Goal: Task Accomplishment & Management: Manage account settings

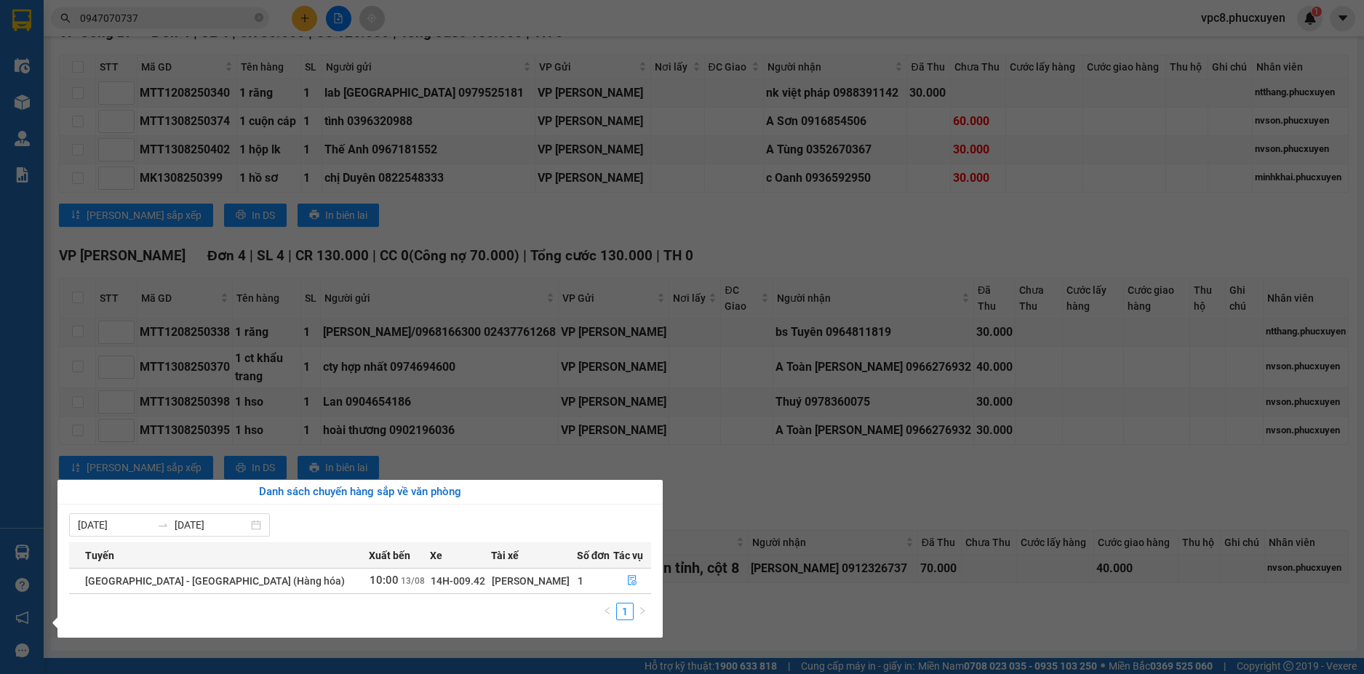
drag, startPoint x: 793, startPoint y: 605, endPoint x: 749, endPoint y: 592, distance: 45.6
click at [793, 604] on section "Kết quả tìm kiếm ( 1 ) Bộ lọc 09/08 - 12/08 [PERSON_NAME] thái Món hàng Thu hộ …" at bounding box center [682, 337] width 1364 height 674
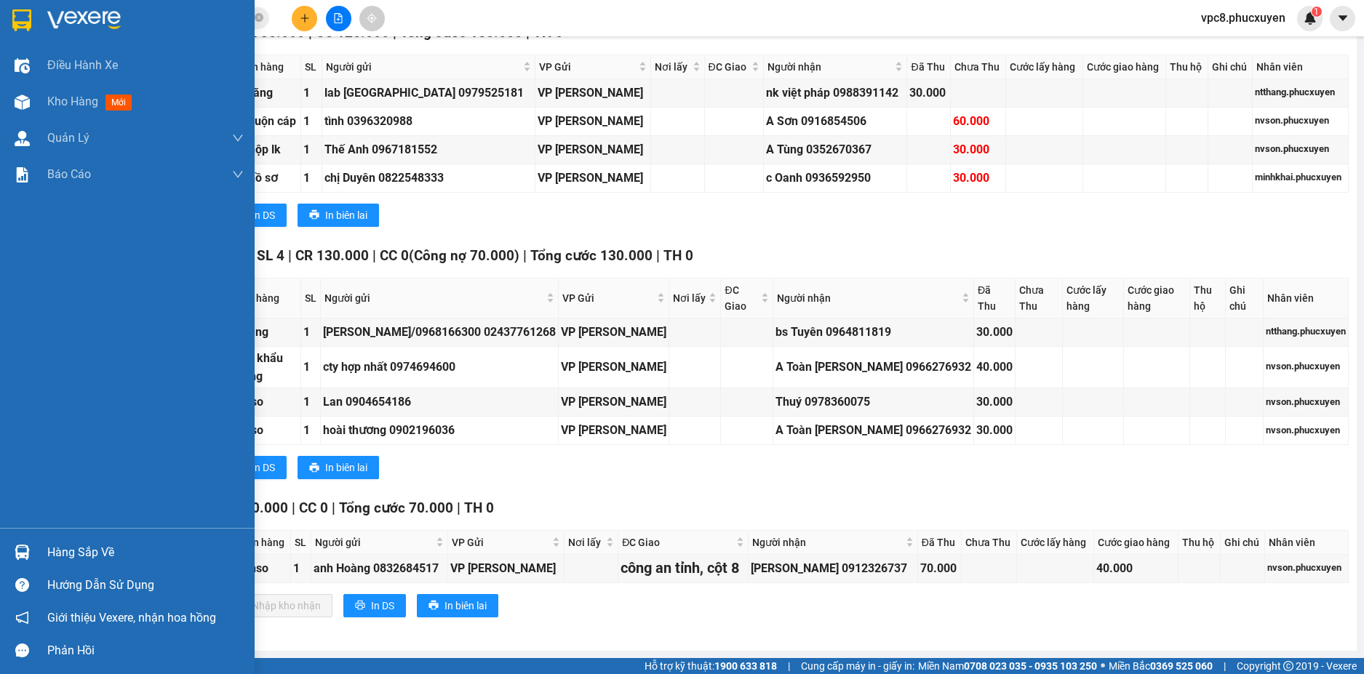
click at [23, 548] on img at bounding box center [22, 552] width 15 height 15
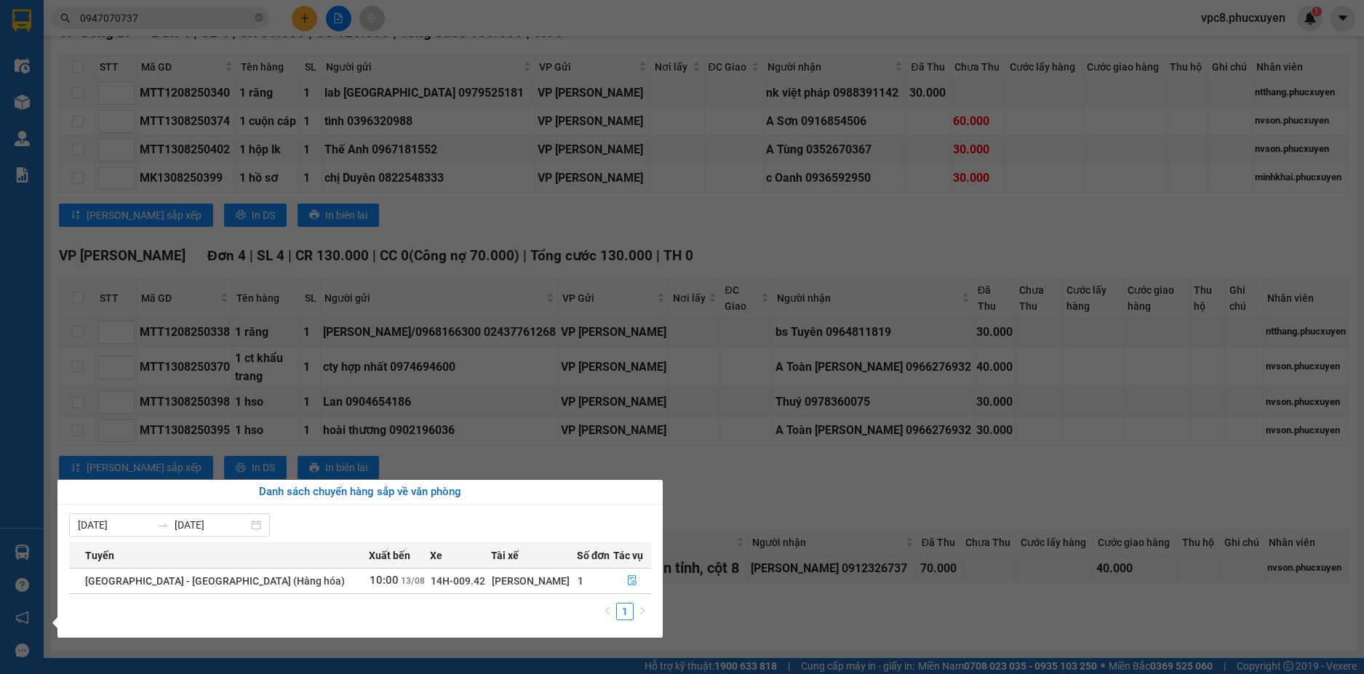
click at [815, 487] on section "Kết quả tìm kiếm ( 1 ) Bộ lọc 09/08 - 12/08 [PERSON_NAME] thái Món hàng Thu hộ …" at bounding box center [682, 337] width 1364 height 674
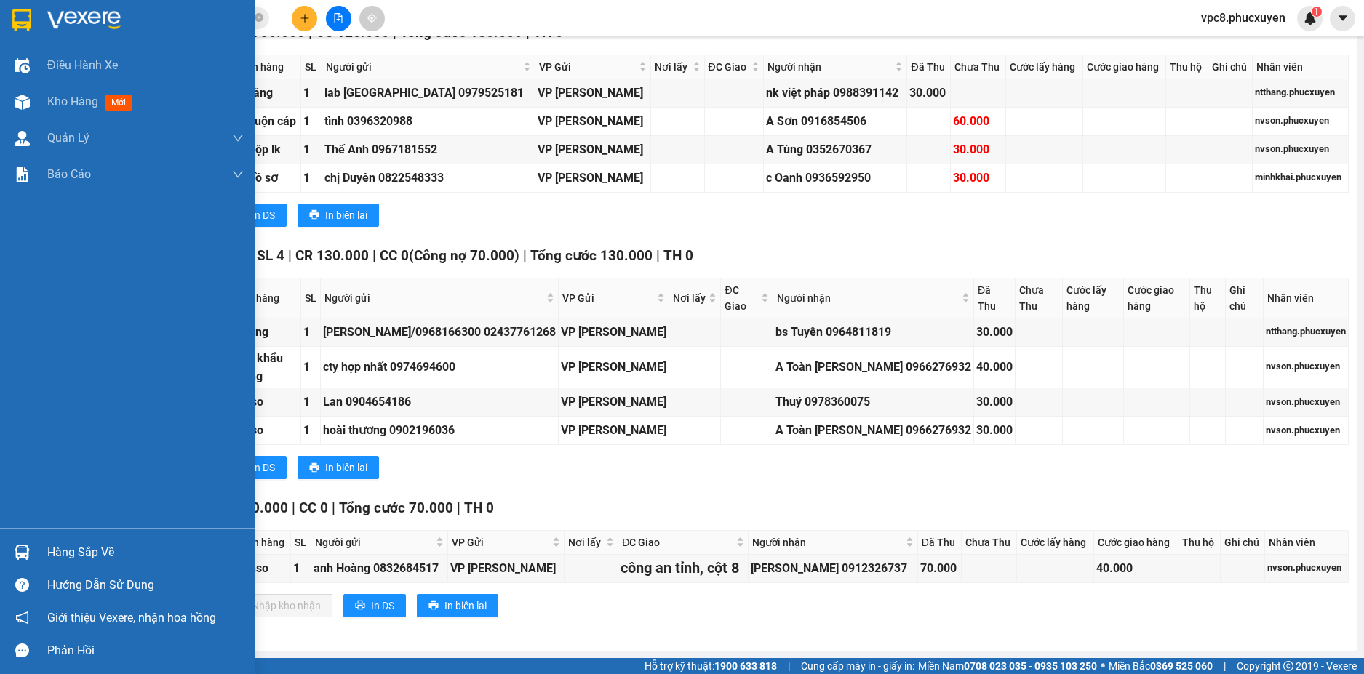
click at [25, 549] on img at bounding box center [22, 552] width 15 height 15
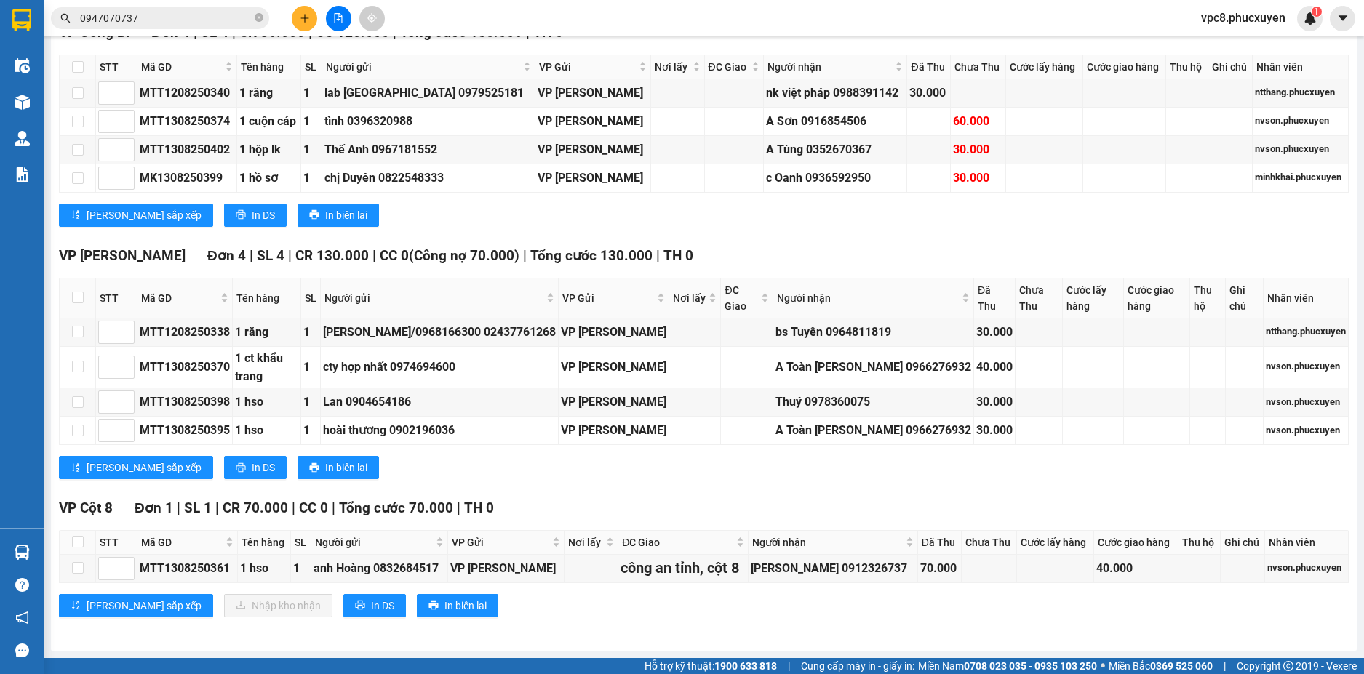
click at [815, 241] on section "Kết quả tìm kiếm ( 1 ) Bộ lọc 09/08 - 12/08 [PERSON_NAME] thái Món hàng Thu hộ …" at bounding box center [682, 337] width 1364 height 674
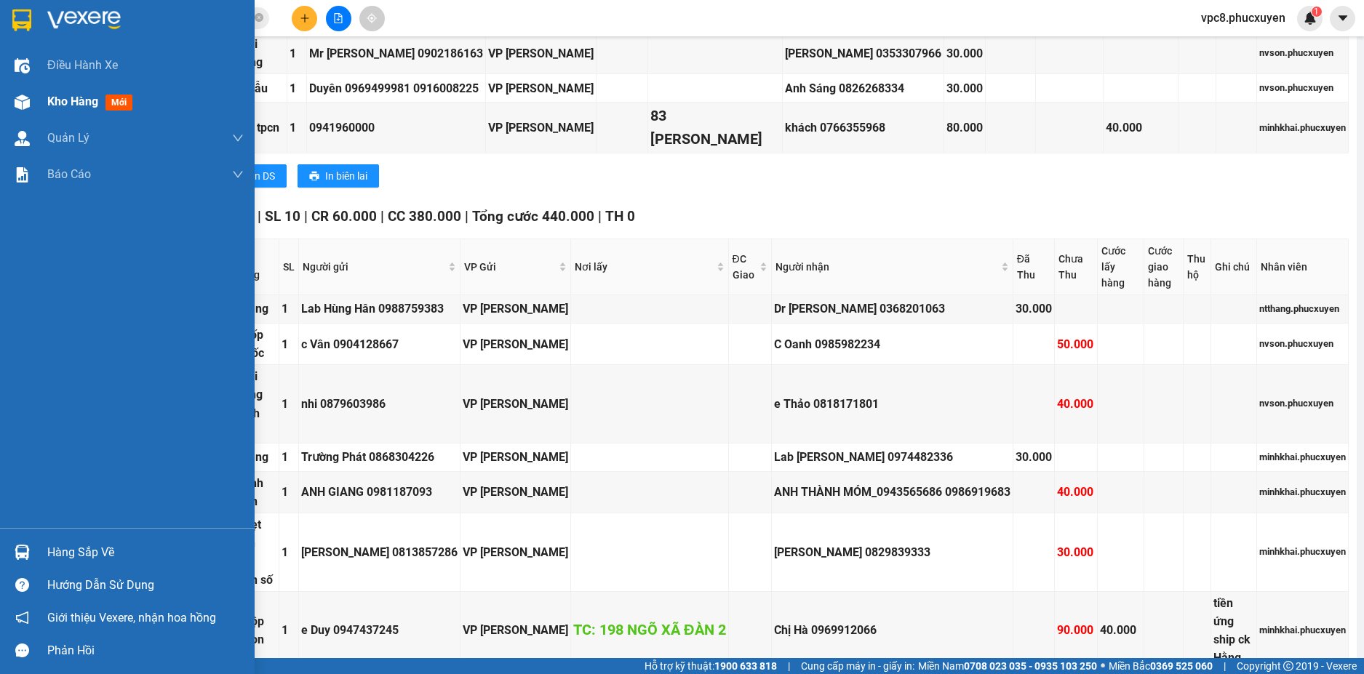
click at [28, 92] on div at bounding box center [21, 101] width 25 height 25
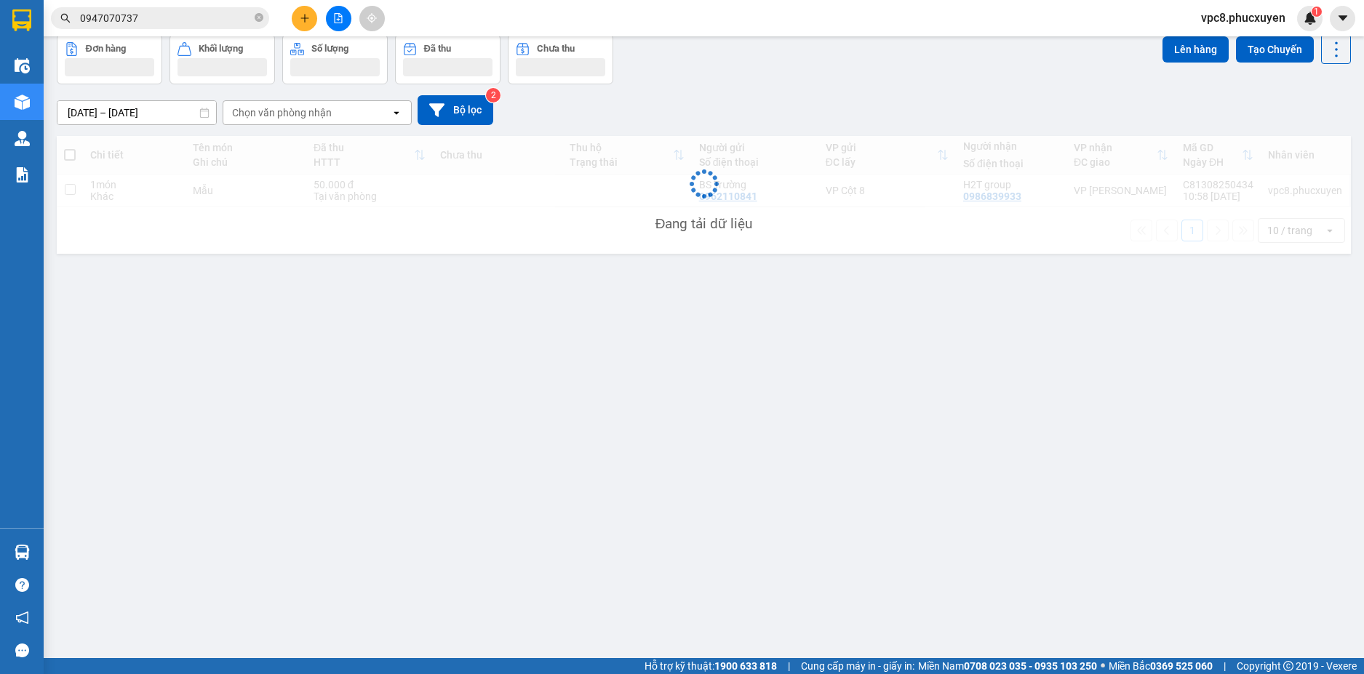
scroll to position [67, 0]
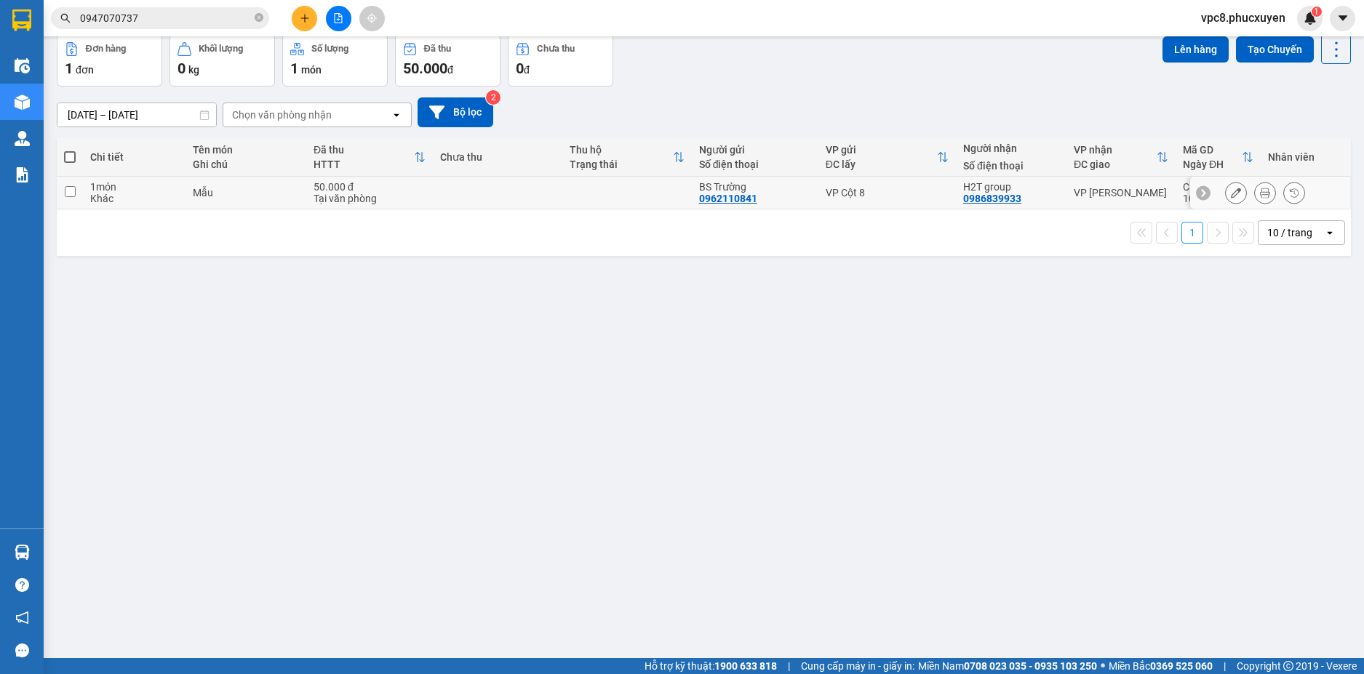
drag, startPoint x: 71, startPoint y: 192, endPoint x: 98, endPoint y: 185, distance: 27.9
click at [71, 191] on input "checkbox" at bounding box center [70, 191] width 11 height 11
checkbox input "true"
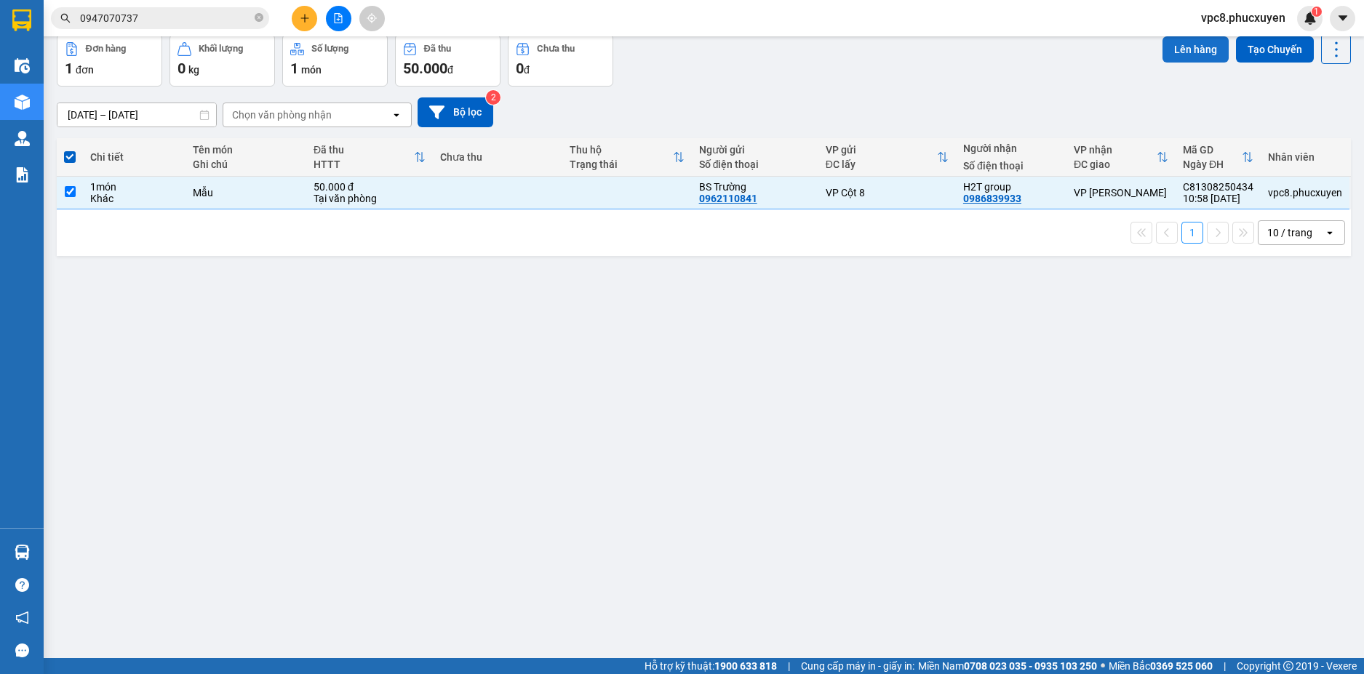
click at [1164, 49] on button "Lên hàng" at bounding box center [1195, 49] width 66 height 26
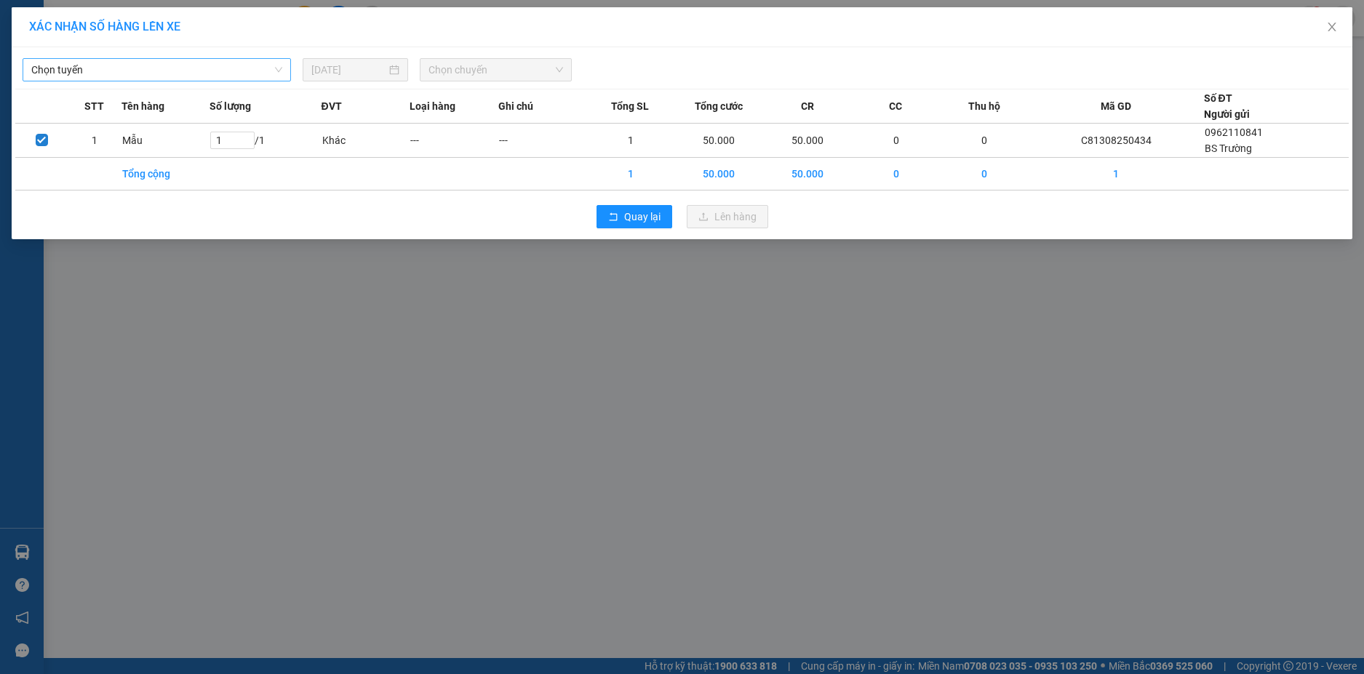
click at [197, 68] on span "Chọn tuyến" at bounding box center [156, 70] width 251 height 22
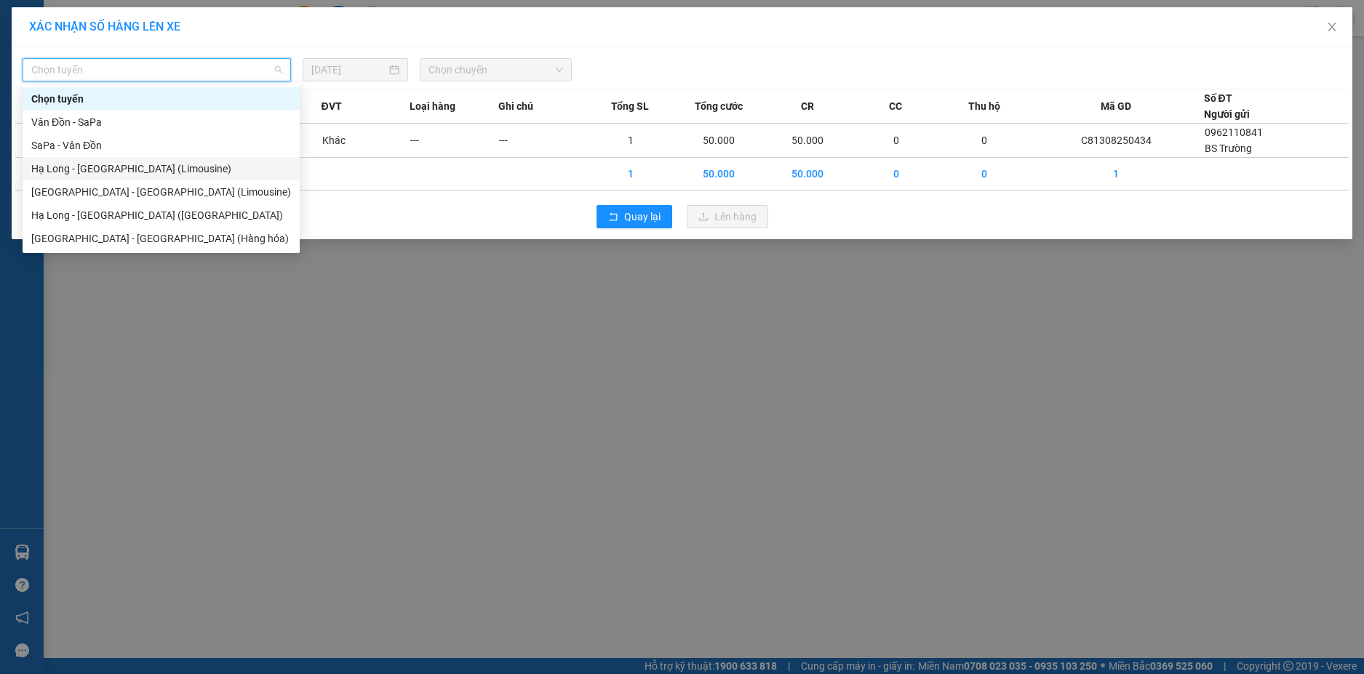
click at [144, 171] on div "Hạ Long - [GEOGRAPHIC_DATA] (Limousine)" at bounding box center [161, 169] width 260 height 16
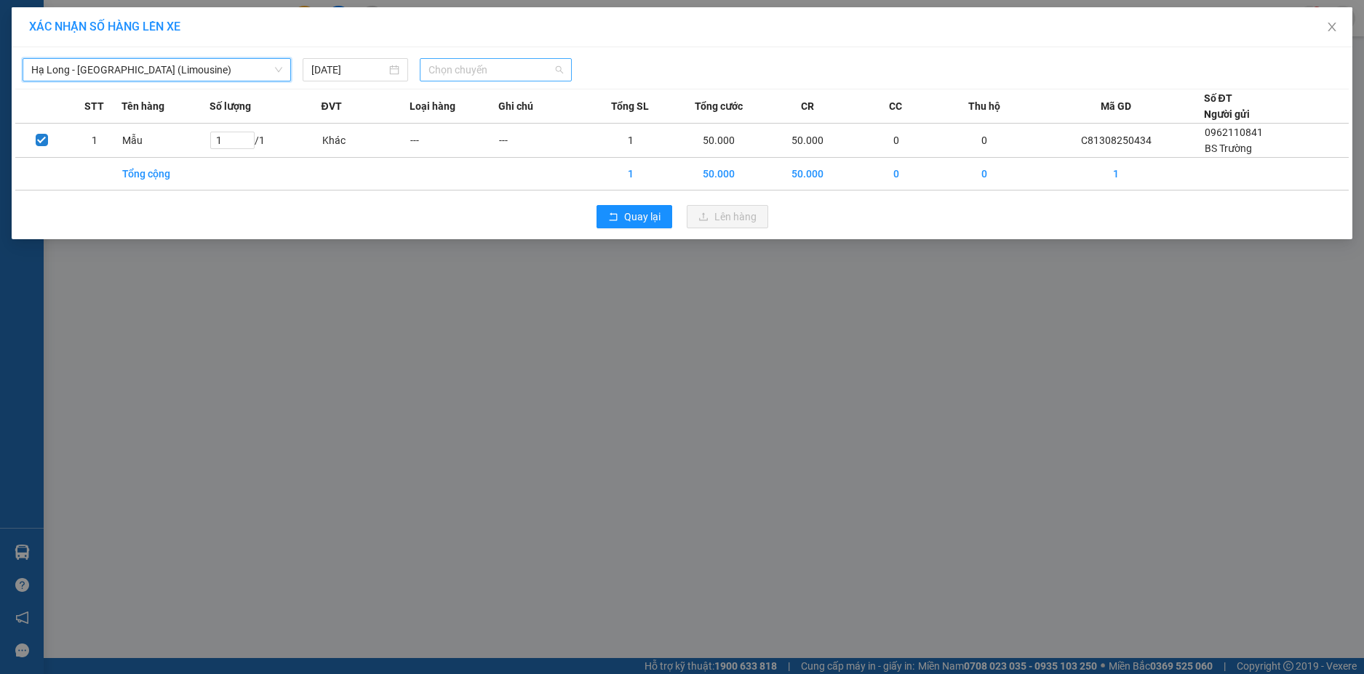
click at [496, 71] on span "Chọn chuyến" at bounding box center [495, 70] width 135 height 22
type input "3347"
click at [489, 86] on body "Kết quả tìm kiếm ( 1 ) Bộ lọc 09/08 - 12/08 [PERSON_NAME] thái Món hàng Thu hộ …" at bounding box center [682, 337] width 1364 height 674
click at [488, 76] on span "Chọn chuyến" at bounding box center [495, 70] width 135 height 22
type input "3347"
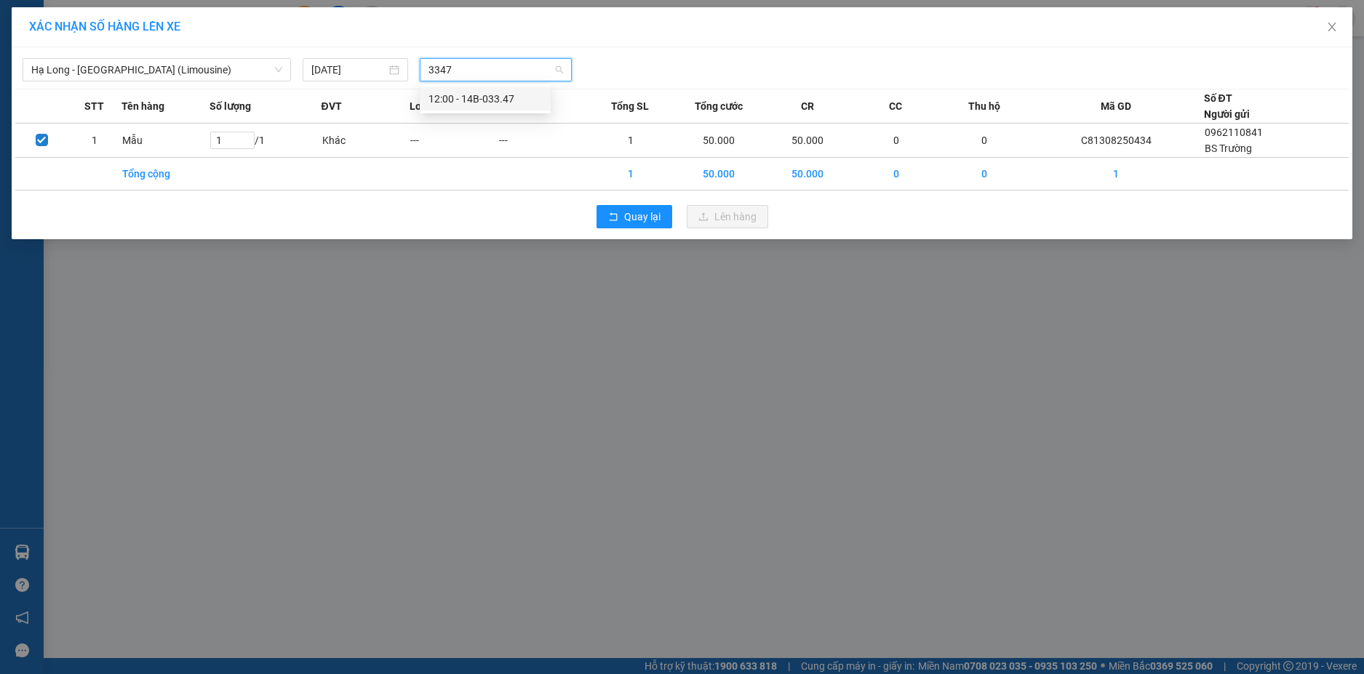
click at [486, 99] on div "12:00 - 14B-033.47" at bounding box center [484, 99] width 113 height 16
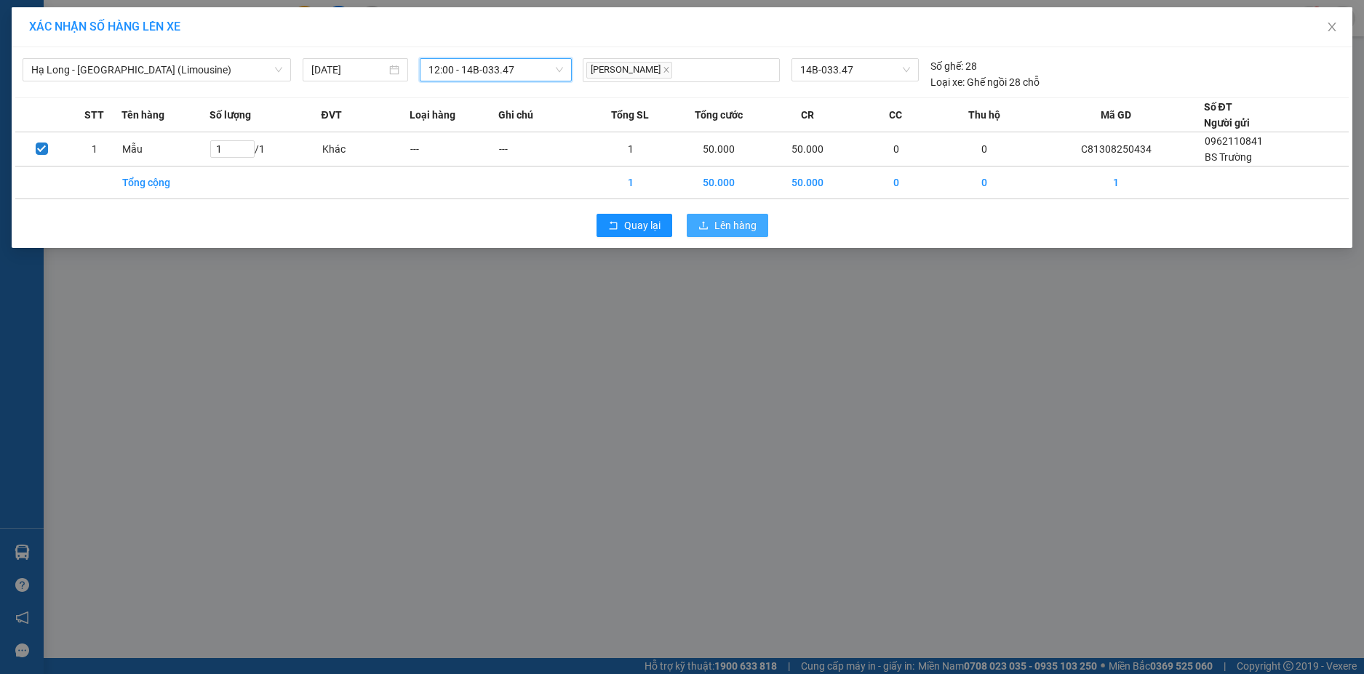
click at [742, 228] on span "Lên hàng" at bounding box center [735, 225] width 42 height 16
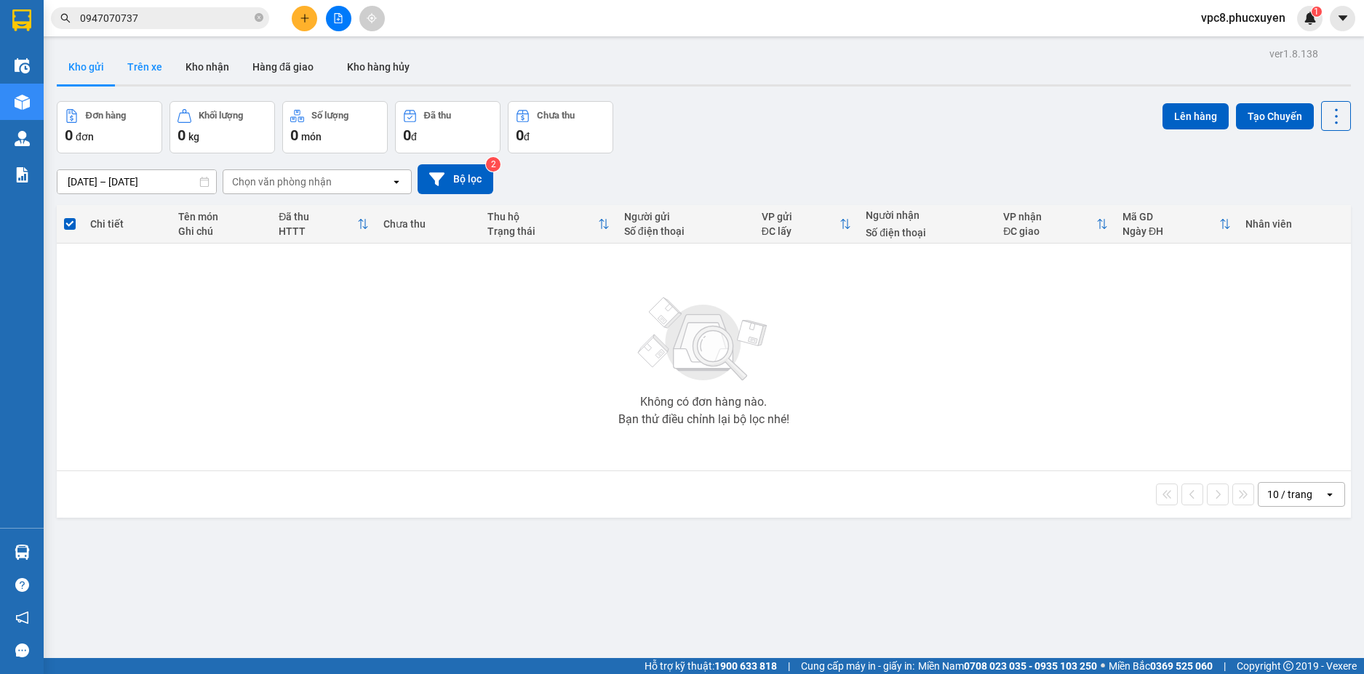
click at [147, 65] on button "Trên xe" at bounding box center [145, 66] width 58 height 35
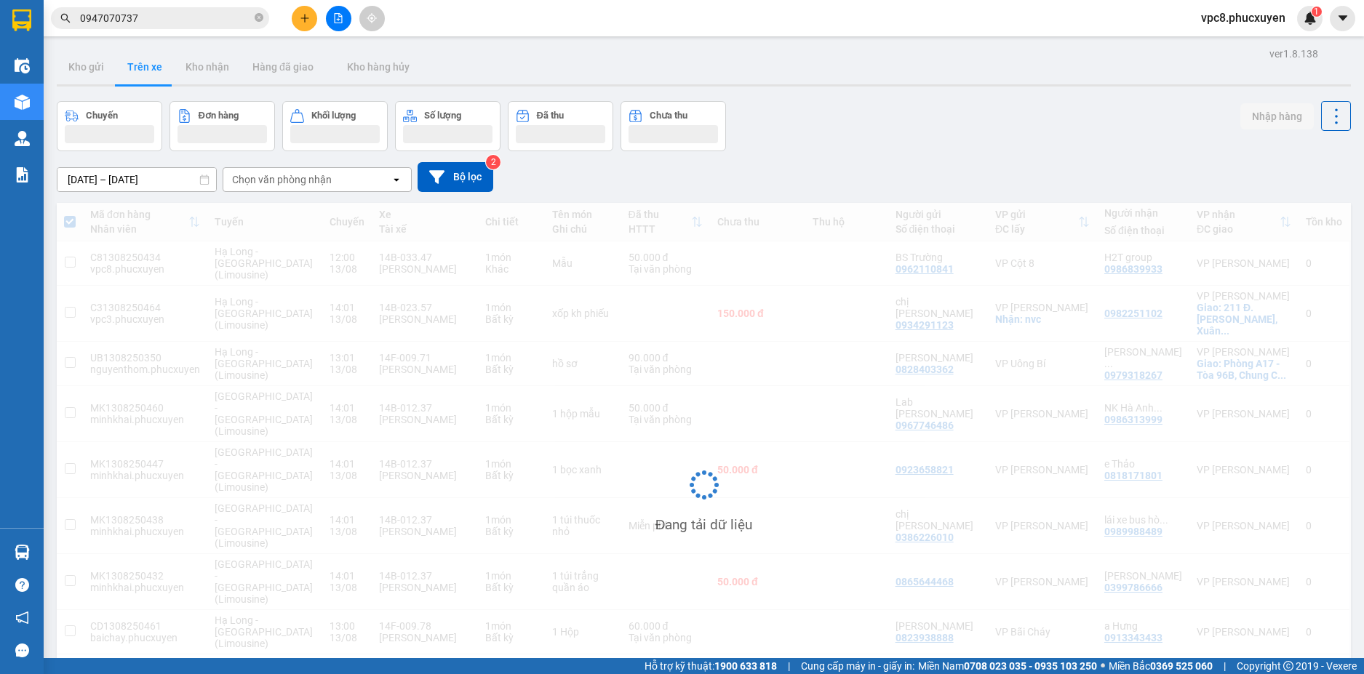
click at [804, 109] on div "Chuyến Đơn hàng Khối lượng Số lượng Đã thu Chưa thu Nhập hàng" at bounding box center [704, 126] width 1294 height 50
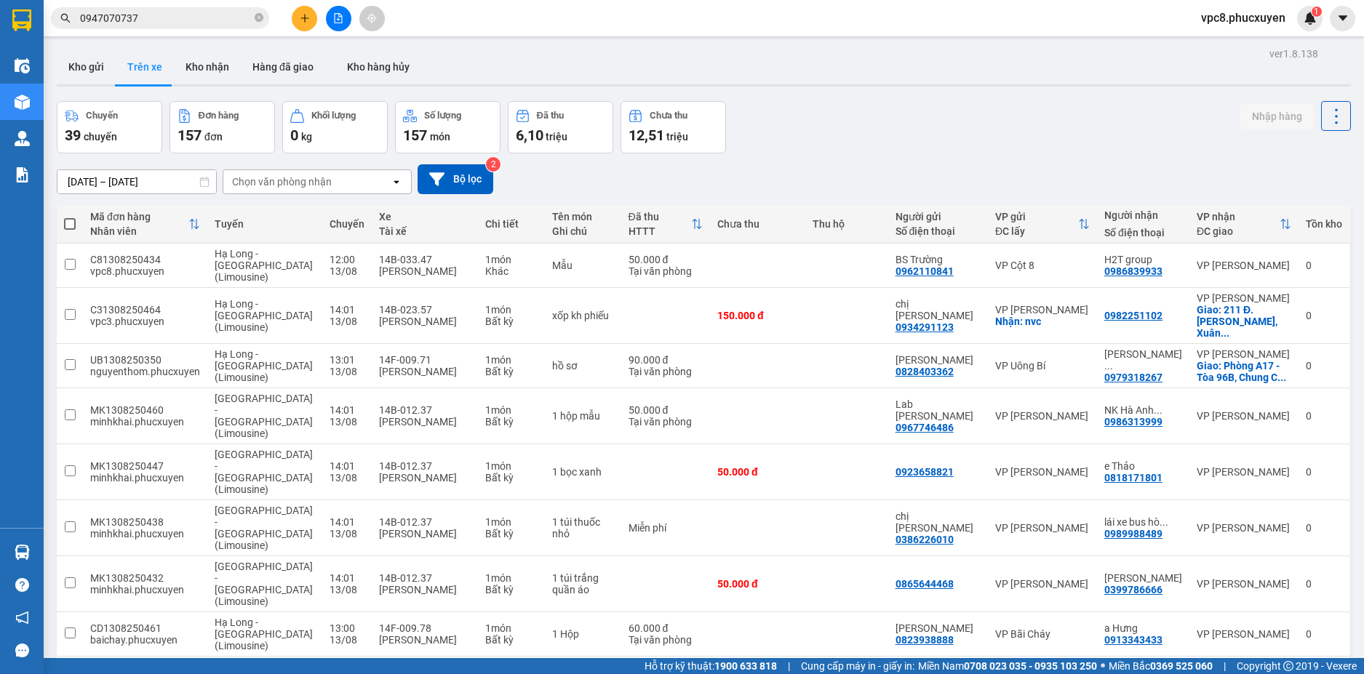
click at [804, 109] on div "Chuyến 39 chuyến Đơn hàng 157 đơn Khối lượng 0 kg Số lượng 157 món Đã thu 6,10 …" at bounding box center [704, 127] width 1294 height 52
click at [807, 109] on div "Chuyến 39 chuyến Đơn hàng 157 đơn Khối lượng 0 kg Số lượng 157 món Đã thu 6,10 …" at bounding box center [704, 127] width 1294 height 52
click at [871, 86] on div at bounding box center [704, 85] width 1294 height 2
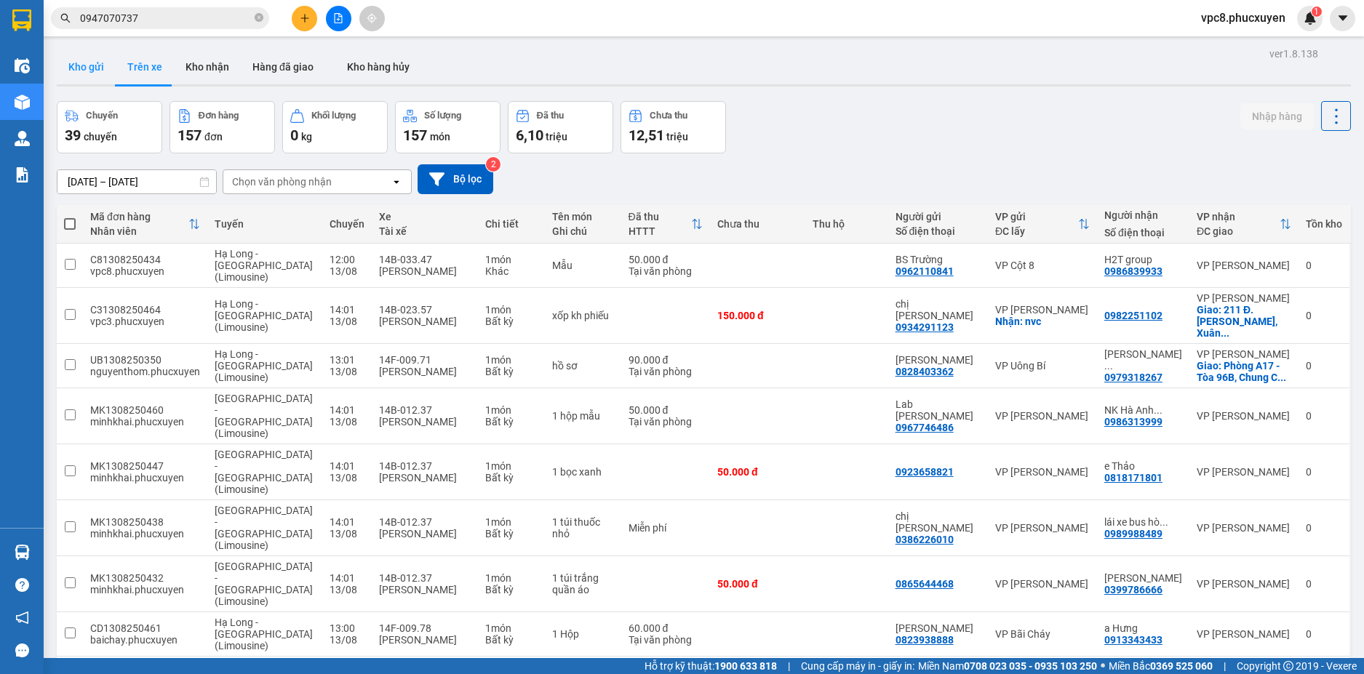
click at [90, 63] on button "Kho gửi" at bounding box center [86, 66] width 59 height 35
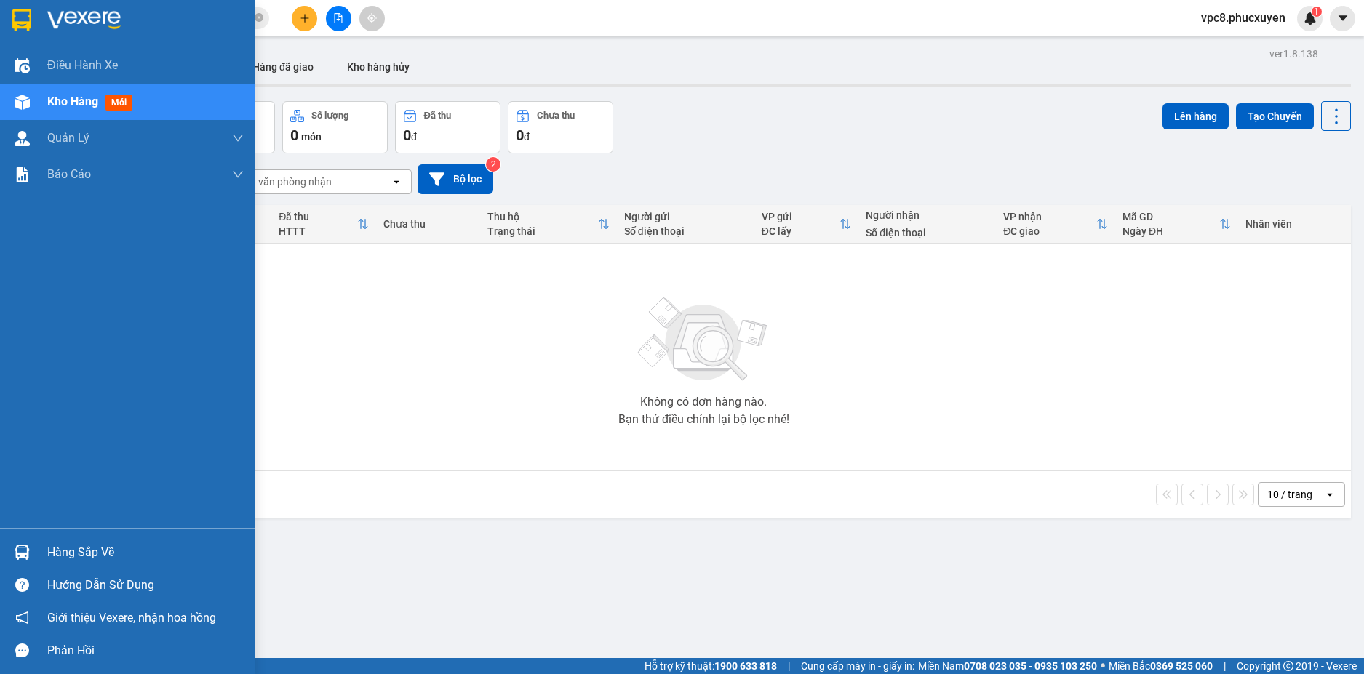
click at [36, 548] on div "Hàng sắp về" at bounding box center [127, 552] width 255 height 33
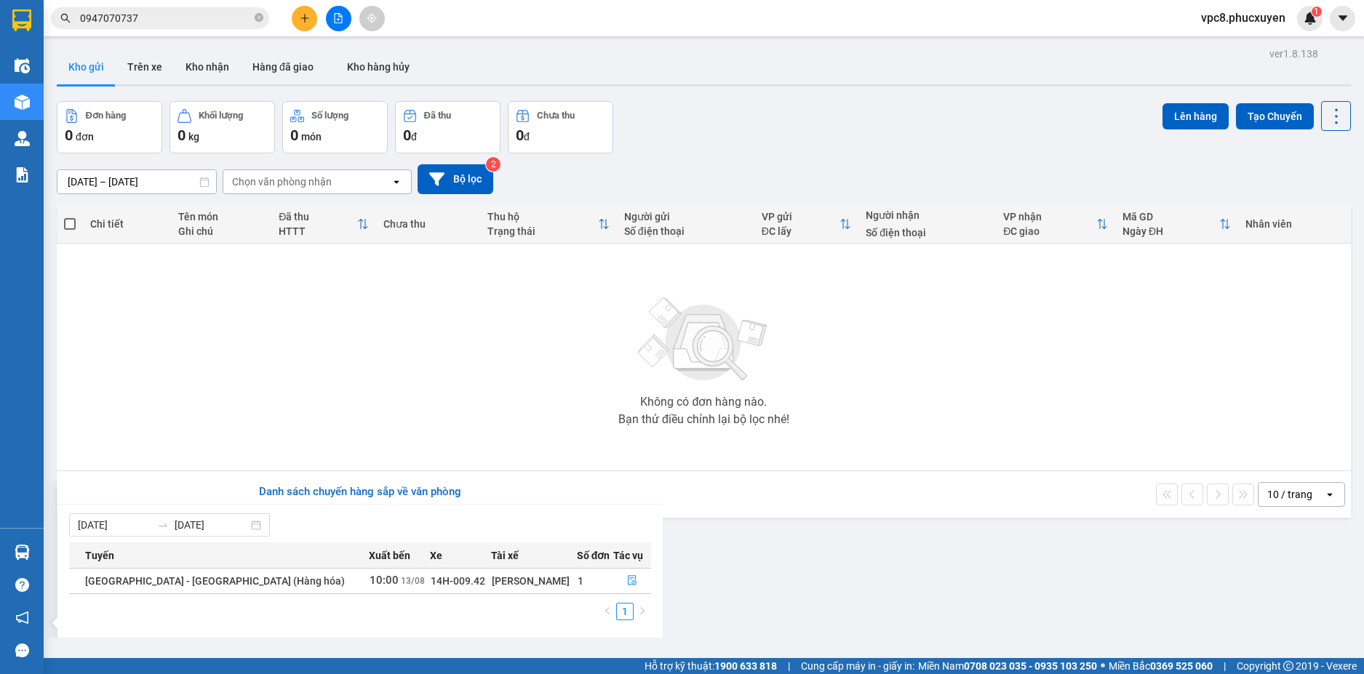
click at [586, 373] on section "Kết quả tìm kiếm ( 1 ) Bộ lọc 09/08 - 12/08 [PERSON_NAME] thái Món hàng Thu hộ …" at bounding box center [682, 337] width 1364 height 674
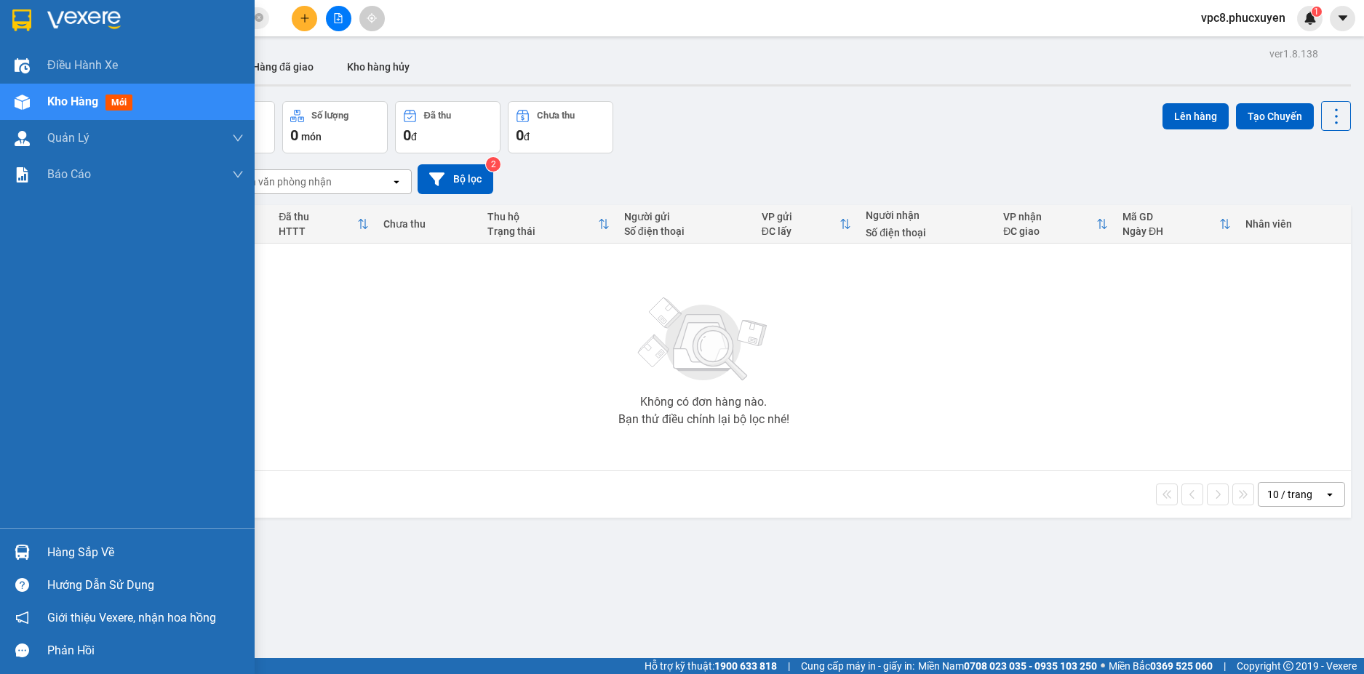
click at [27, 549] on img at bounding box center [22, 552] width 15 height 15
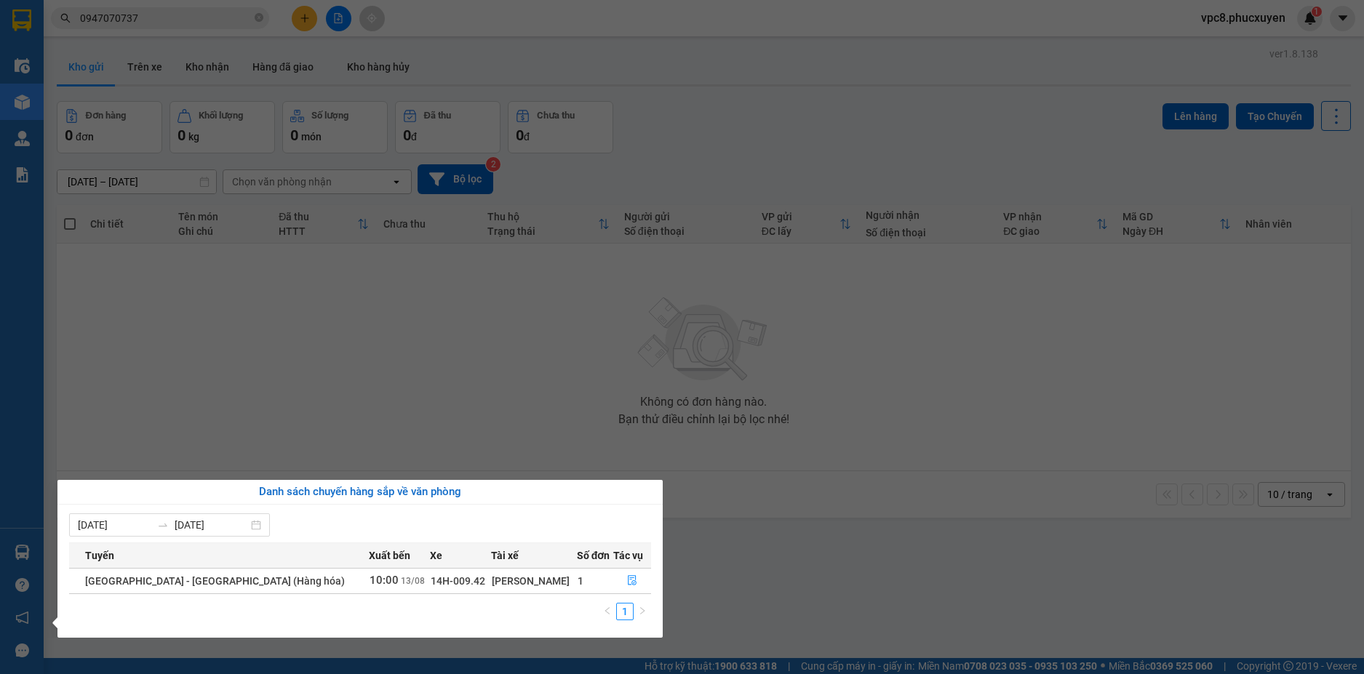
click at [519, 407] on section "Kết quả tìm kiếm ( 1 ) Bộ lọc 09/08 - 12/08 [PERSON_NAME] thái Món hàng Thu hộ …" at bounding box center [682, 337] width 1364 height 674
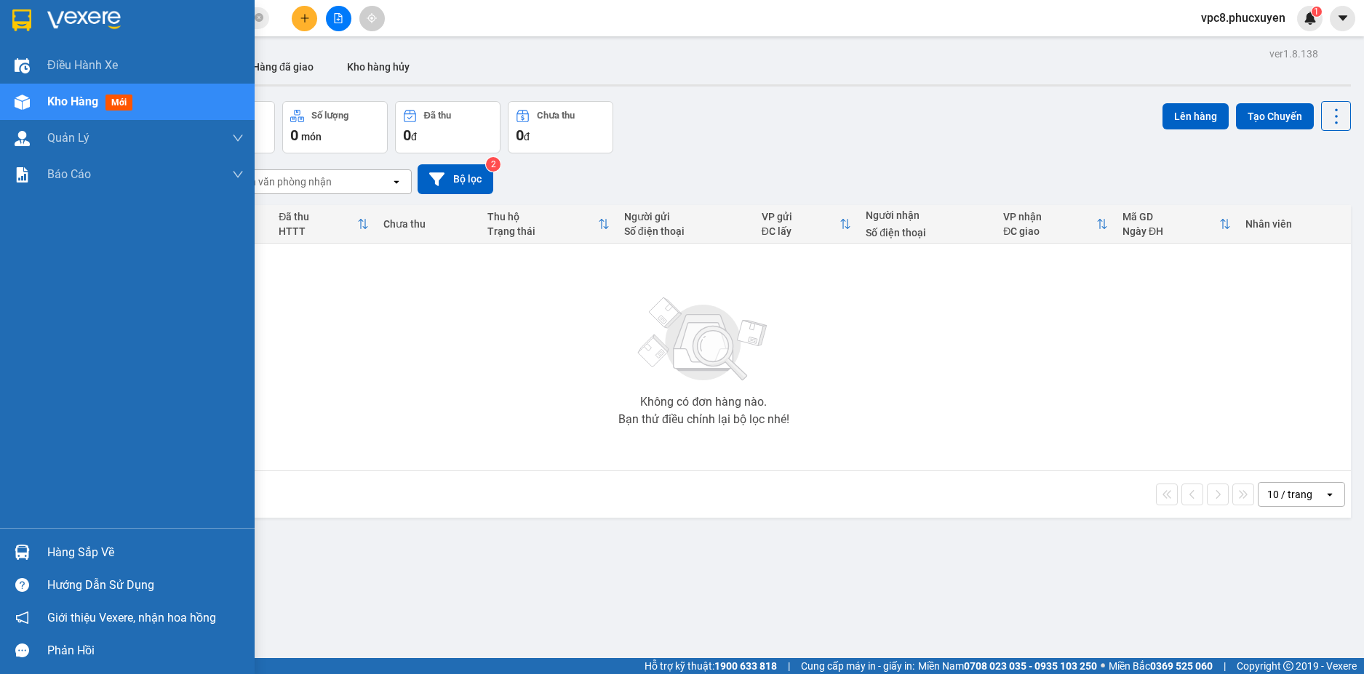
click at [20, 552] on img at bounding box center [22, 552] width 15 height 15
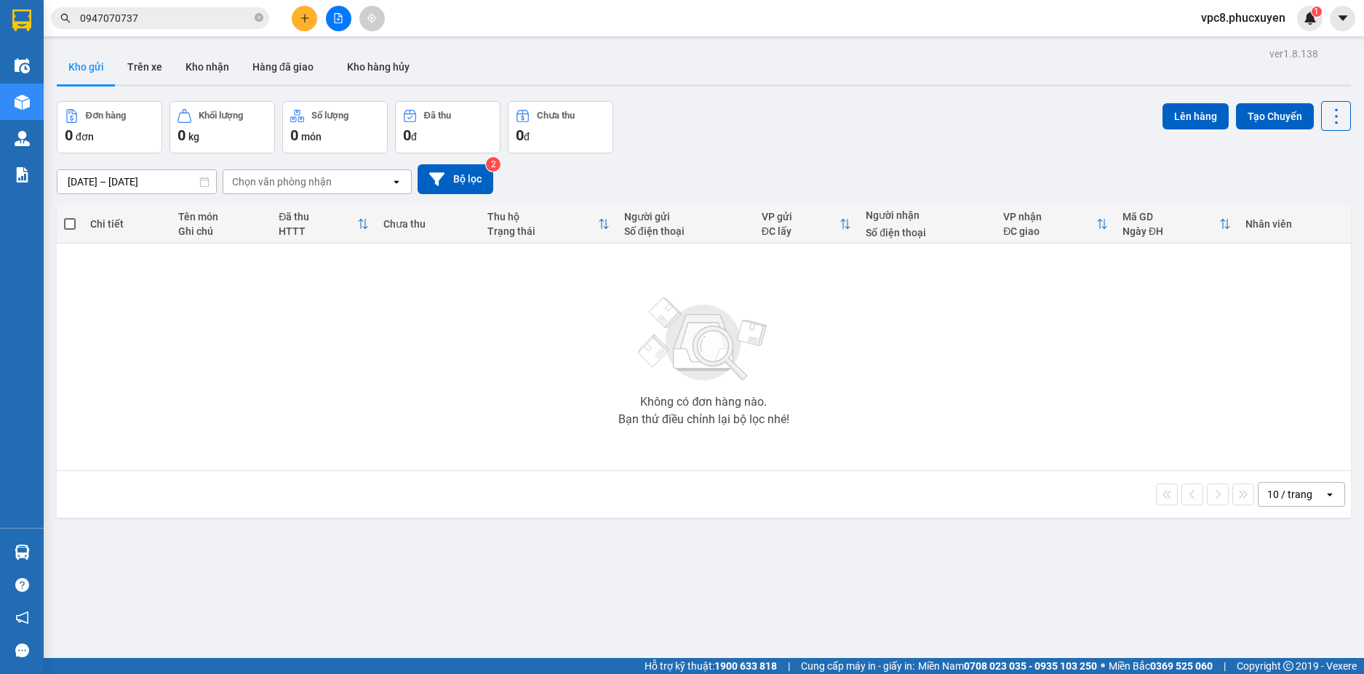
click at [572, 389] on section "Kết quả tìm kiếm ( 1 ) Bộ lọc 09/08 - 12/08 [PERSON_NAME] thái Món hàng Thu hộ …" at bounding box center [682, 337] width 1364 height 674
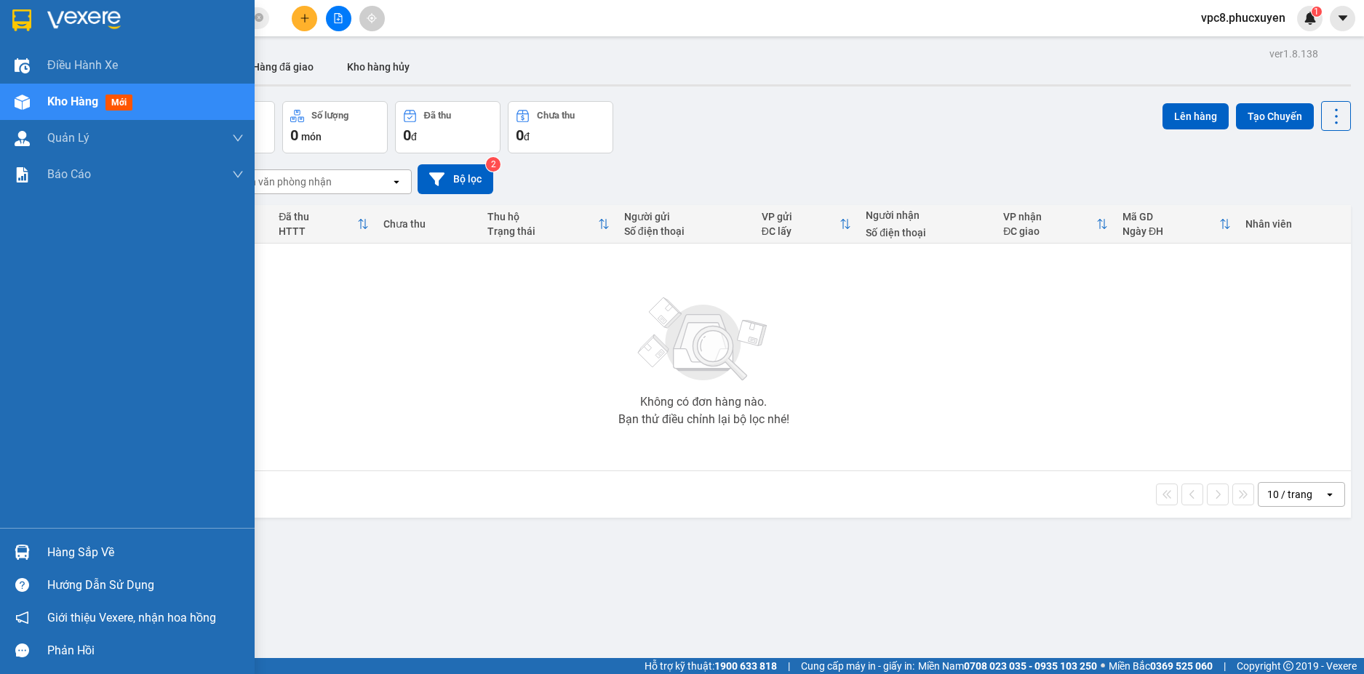
click at [23, 546] on img at bounding box center [22, 552] width 15 height 15
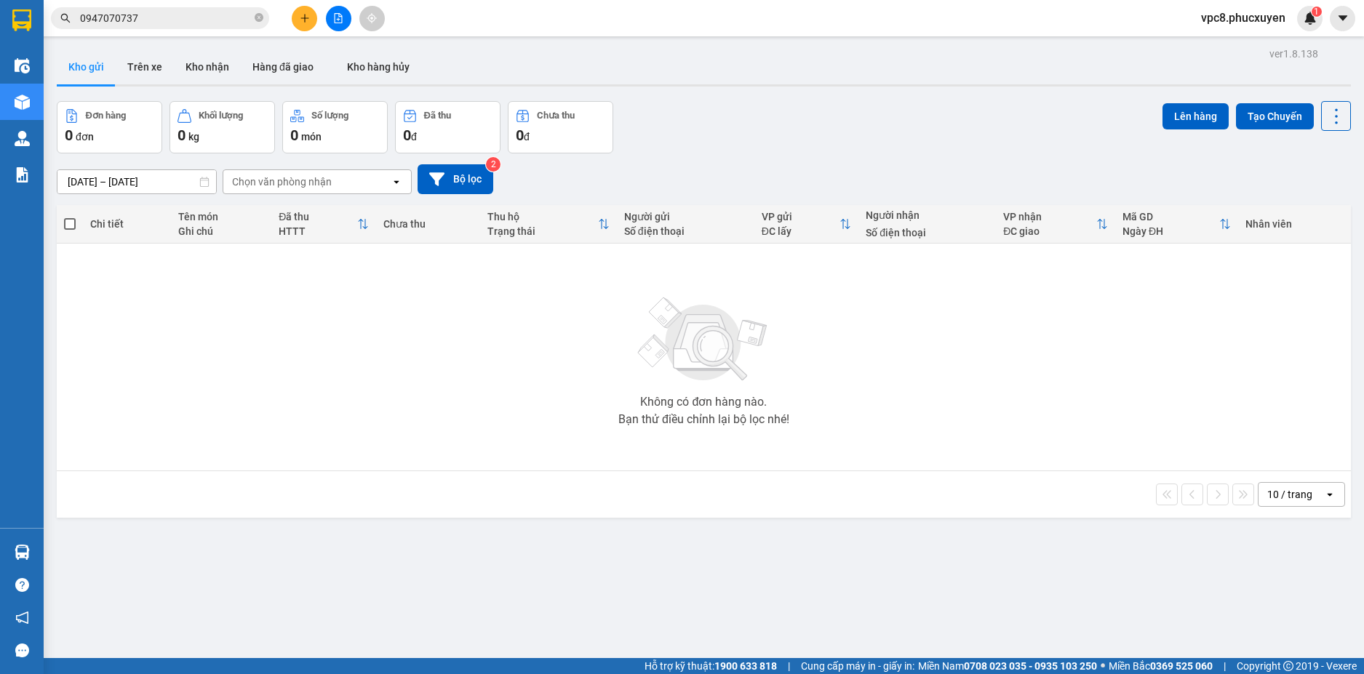
click at [496, 375] on section "Kết quả tìm kiếm ( 1 ) Bộ lọc 09/08 - 12/08 [PERSON_NAME] thái Món hàng Thu hộ …" at bounding box center [682, 337] width 1364 height 674
click at [159, 22] on input "0947070737" at bounding box center [166, 18] width 172 height 16
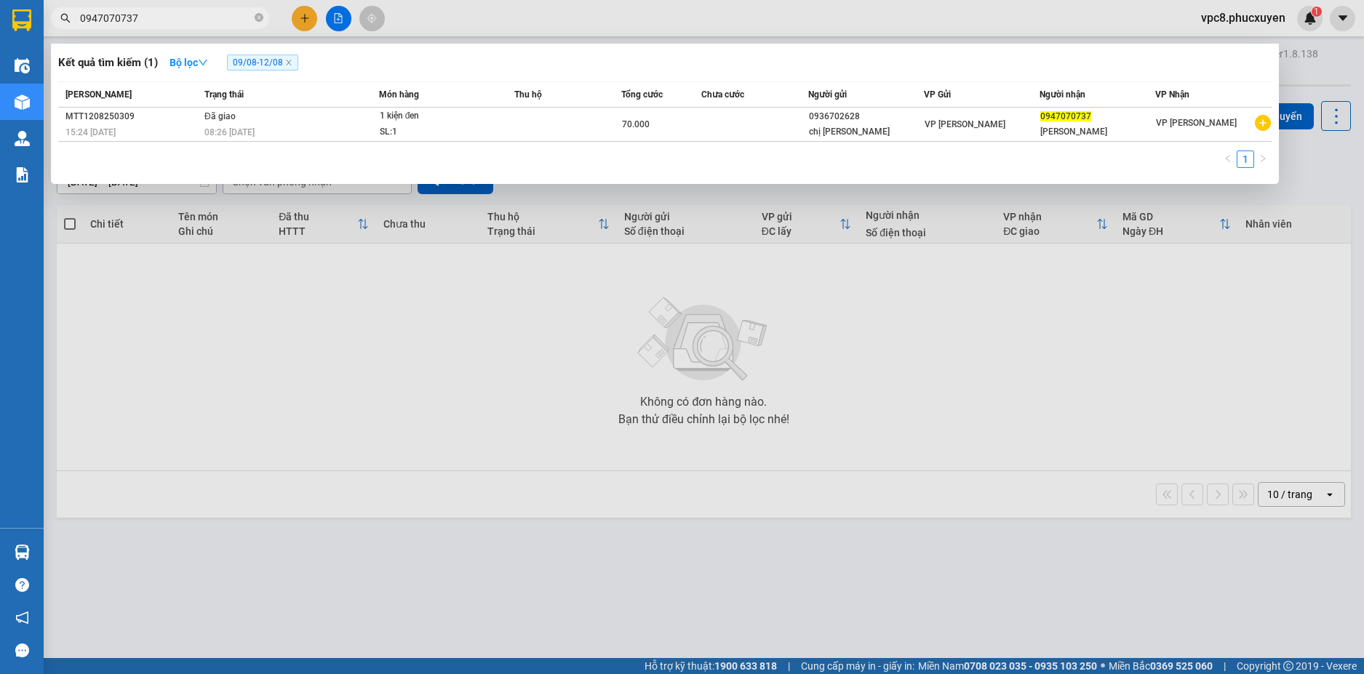
click at [153, 20] on input "0947070737" at bounding box center [166, 18] width 172 height 16
click at [207, 65] on icon "down" at bounding box center [203, 62] width 10 height 10
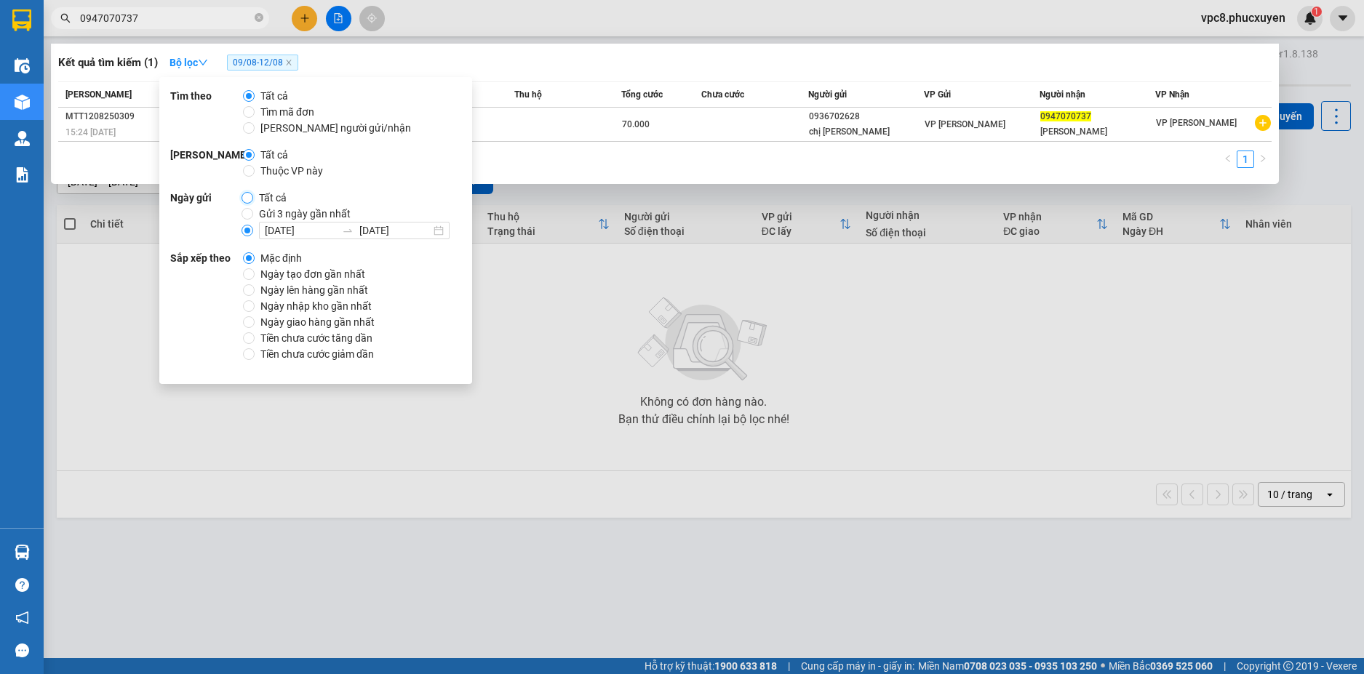
click at [244, 195] on input "Tất cả" at bounding box center [247, 198] width 12 height 12
radio input "true"
radio input "false"
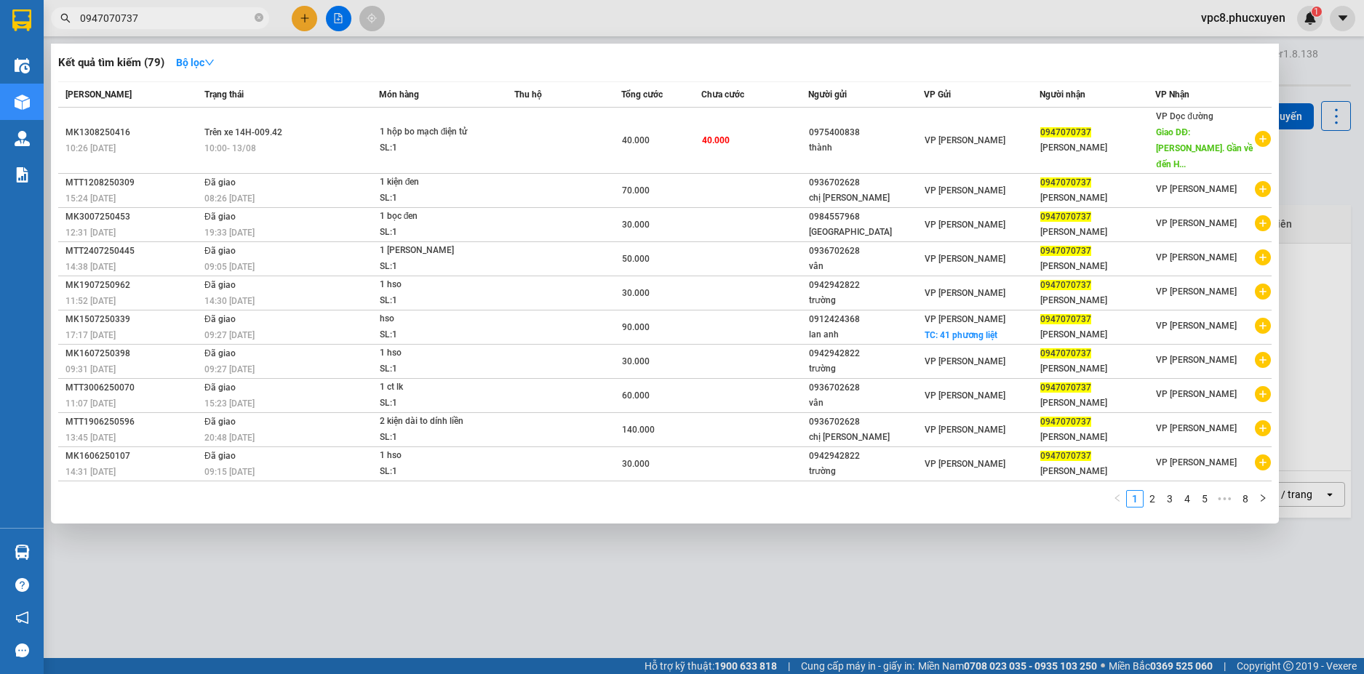
click at [594, 546] on div at bounding box center [682, 337] width 1364 height 674
click at [168, 10] on input "0947070737" at bounding box center [166, 18] width 172 height 16
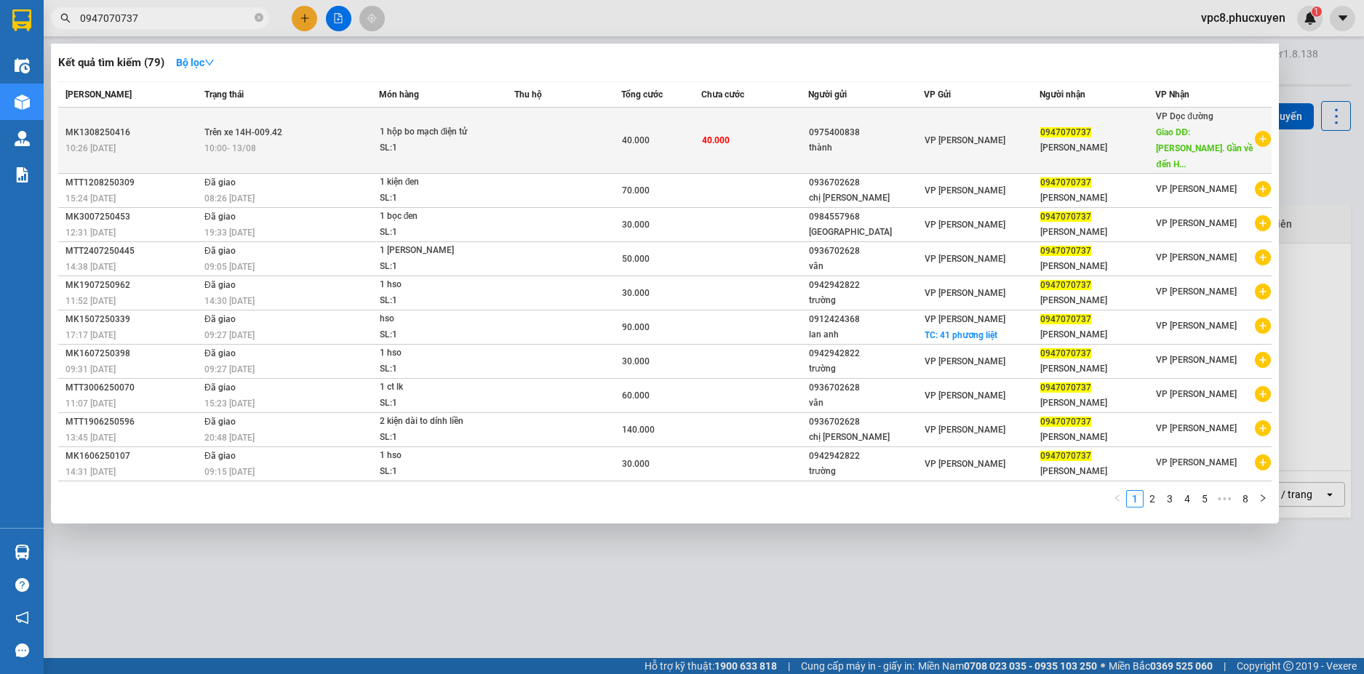
click at [452, 124] on div "1 hộp bo mạch điện tử" at bounding box center [434, 132] width 109 height 16
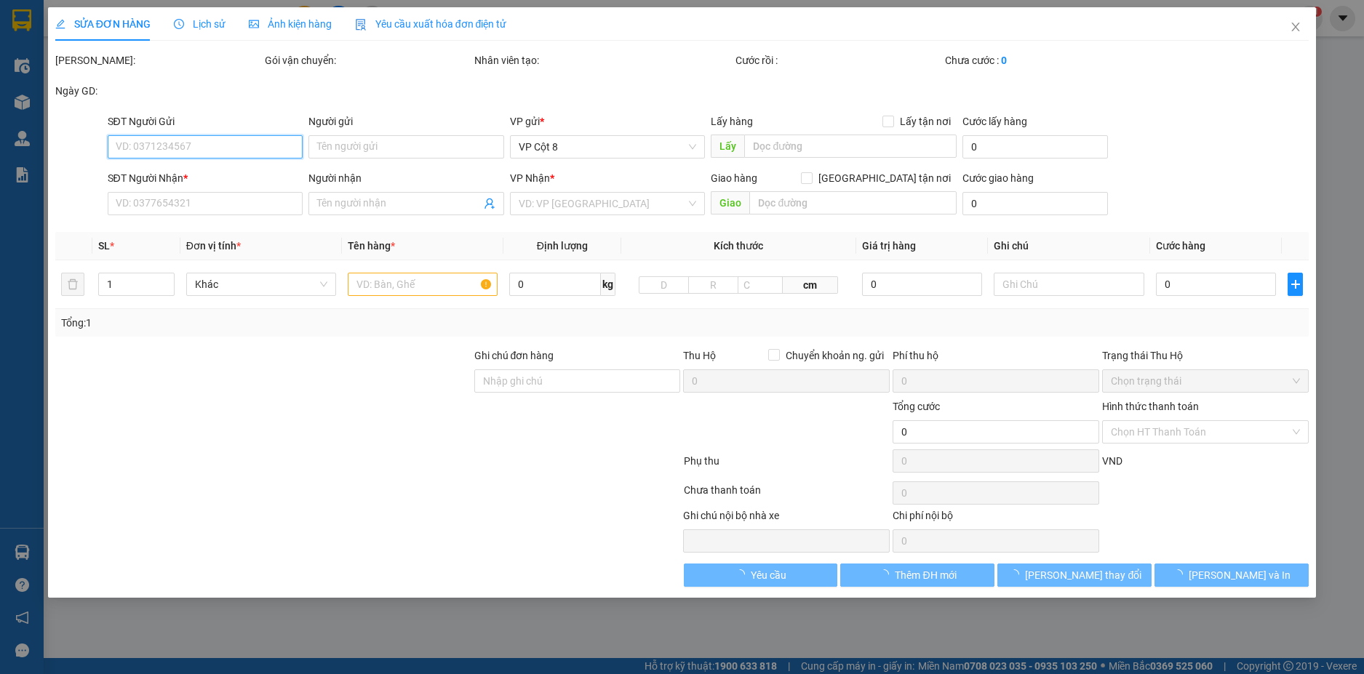
type input "0975400838"
type input "thành"
type input "0947070737"
type input "[PERSON_NAME]"
type input "Hạ Long. Gần về đến [GEOGRAPHIC_DATA] thì gọi khách ạ"
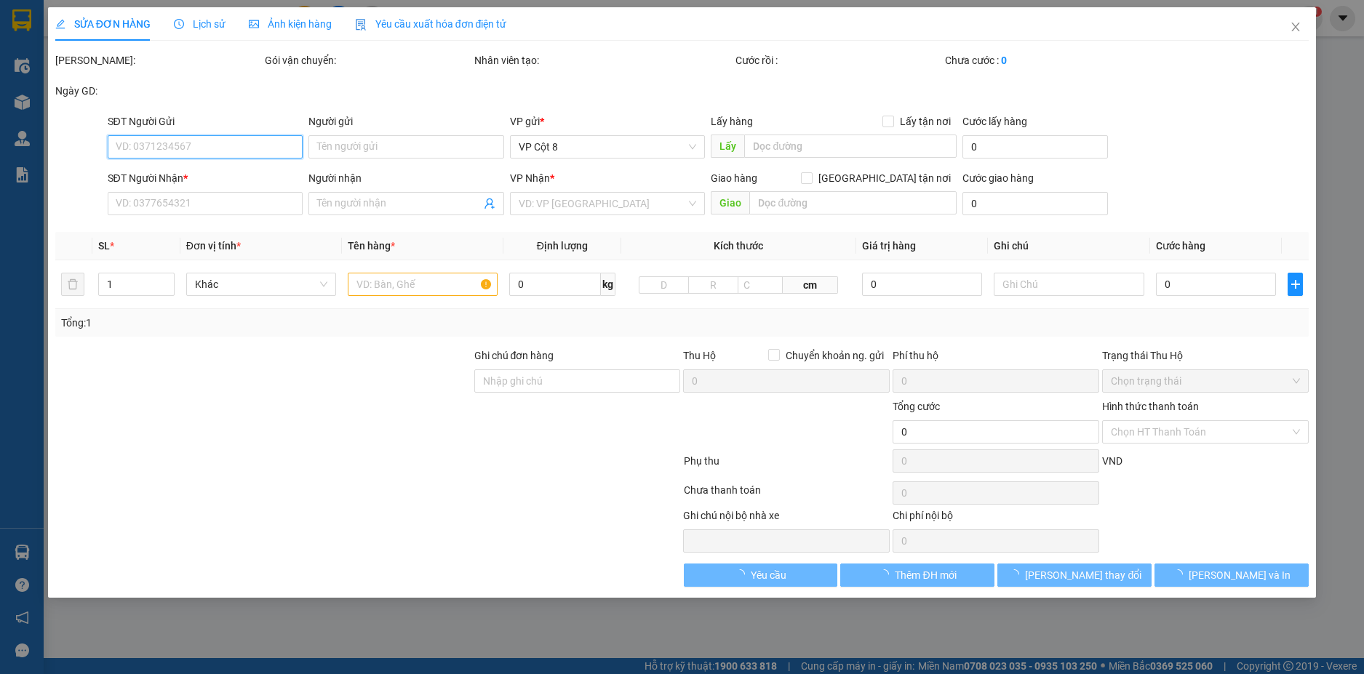
type input "40.000"
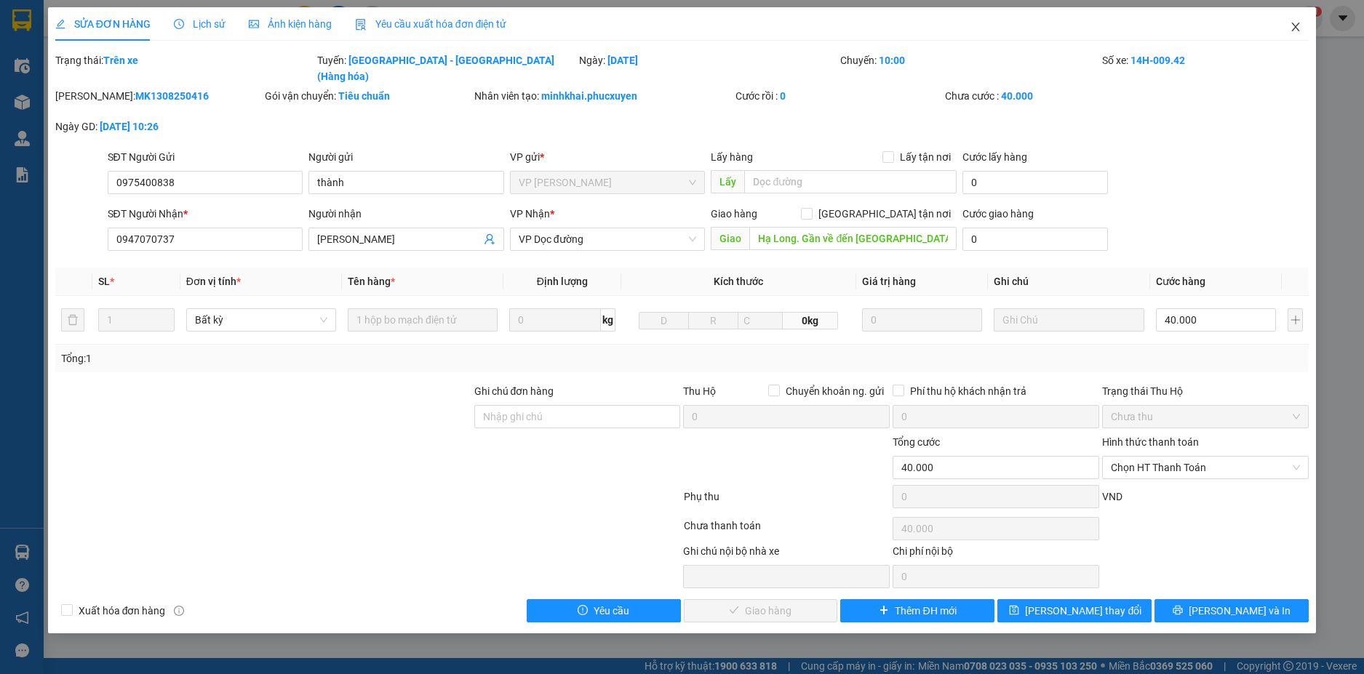
click at [1297, 21] on span "Close" at bounding box center [1295, 27] width 41 height 41
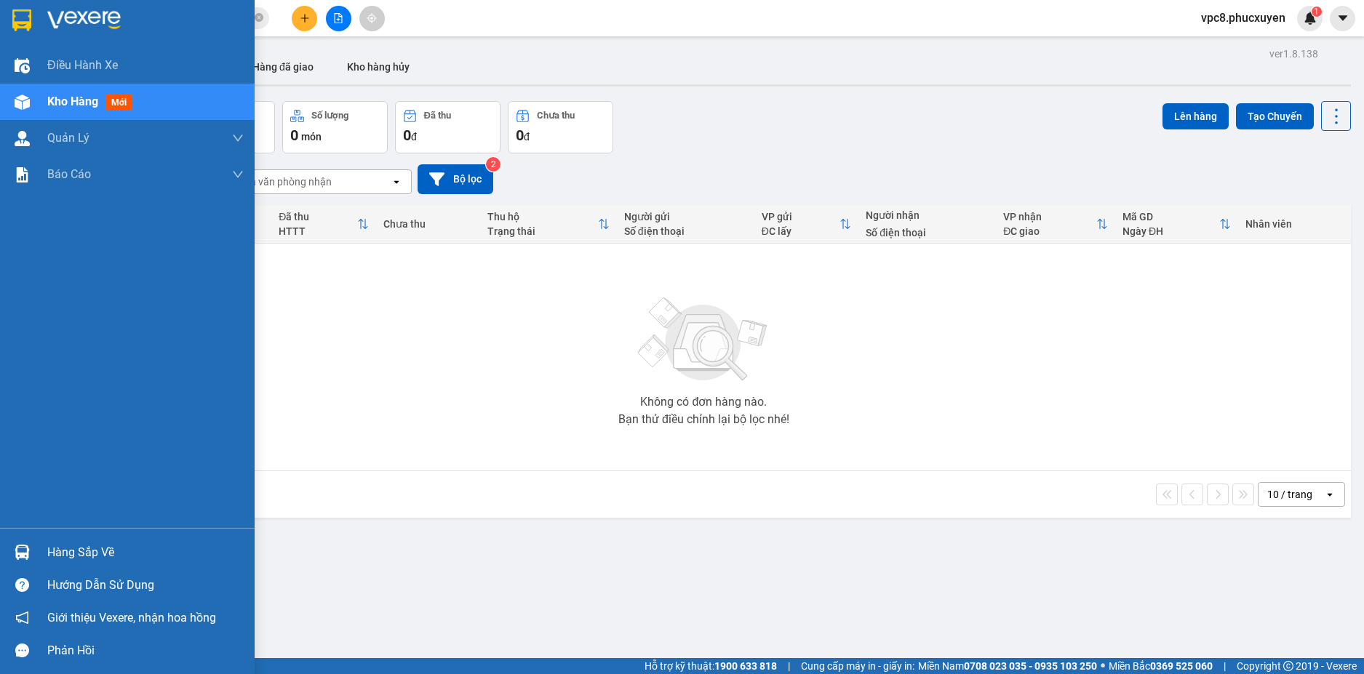
click at [23, 546] on img at bounding box center [22, 552] width 15 height 15
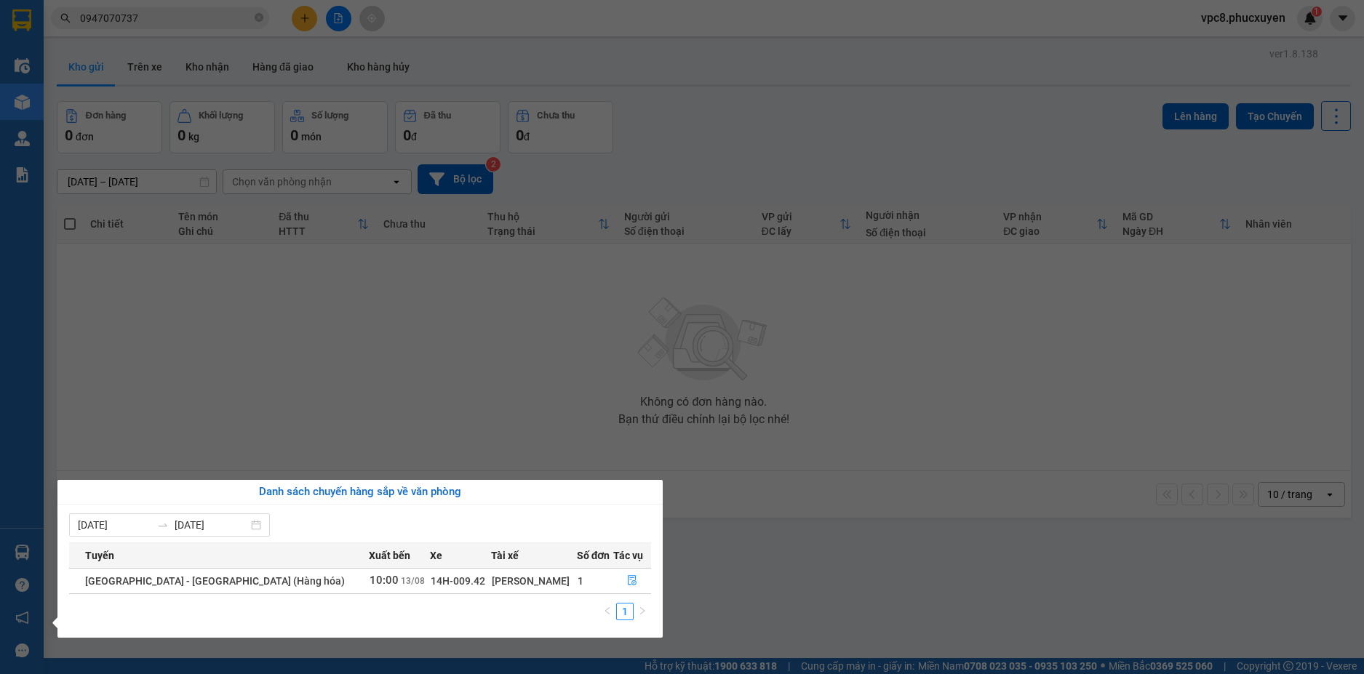
drag, startPoint x: 571, startPoint y: 399, endPoint x: 505, endPoint y: 156, distance: 251.1
click at [571, 393] on section "Kết quả tìm kiếm ( 79 ) Bộ lọc Mã ĐH Trạng thái Món hàng Thu hộ Tổng cước Chưa …" at bounding box center [682, 337] width 1364 height 674
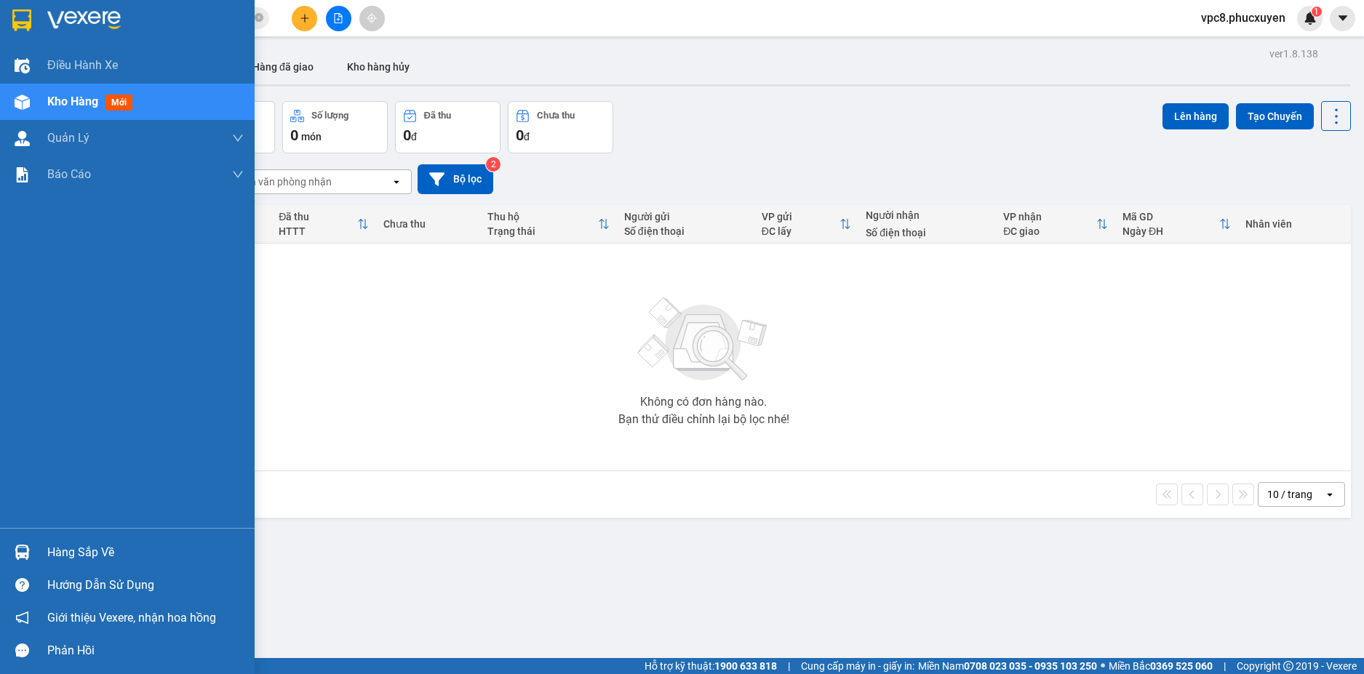
click at [30, 540] on div at bounding box center [21, 552] width 25 height 25
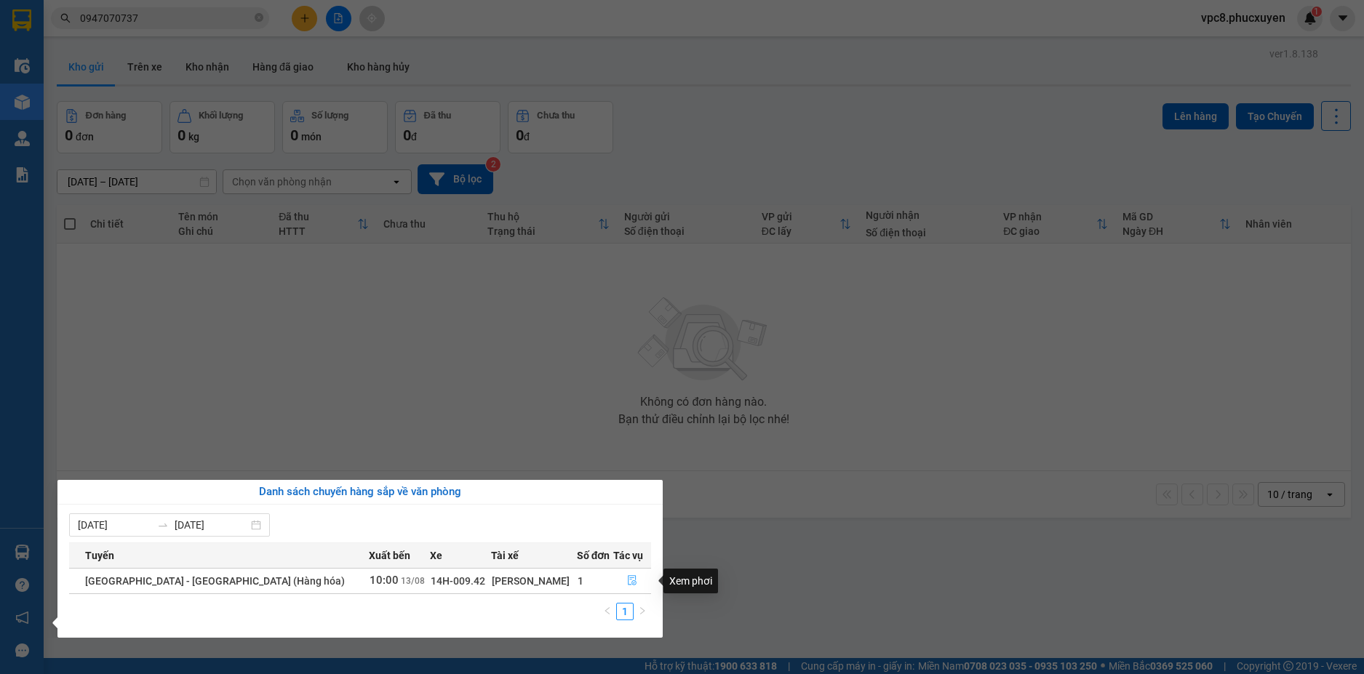
click at [628, 578] on icon "file-done" at bounding box center [632, 581] width 9 height 10
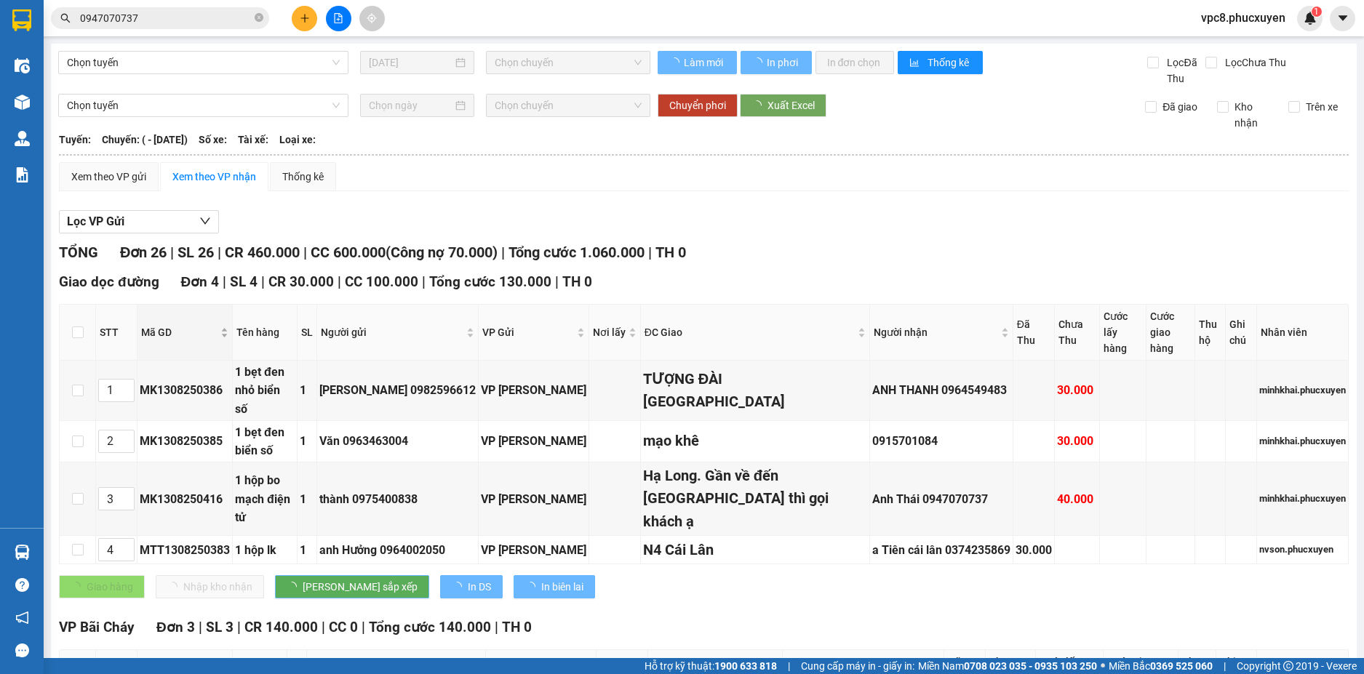
type input "1"
type input "2"
type input "3"
type input "4"
type input "5"
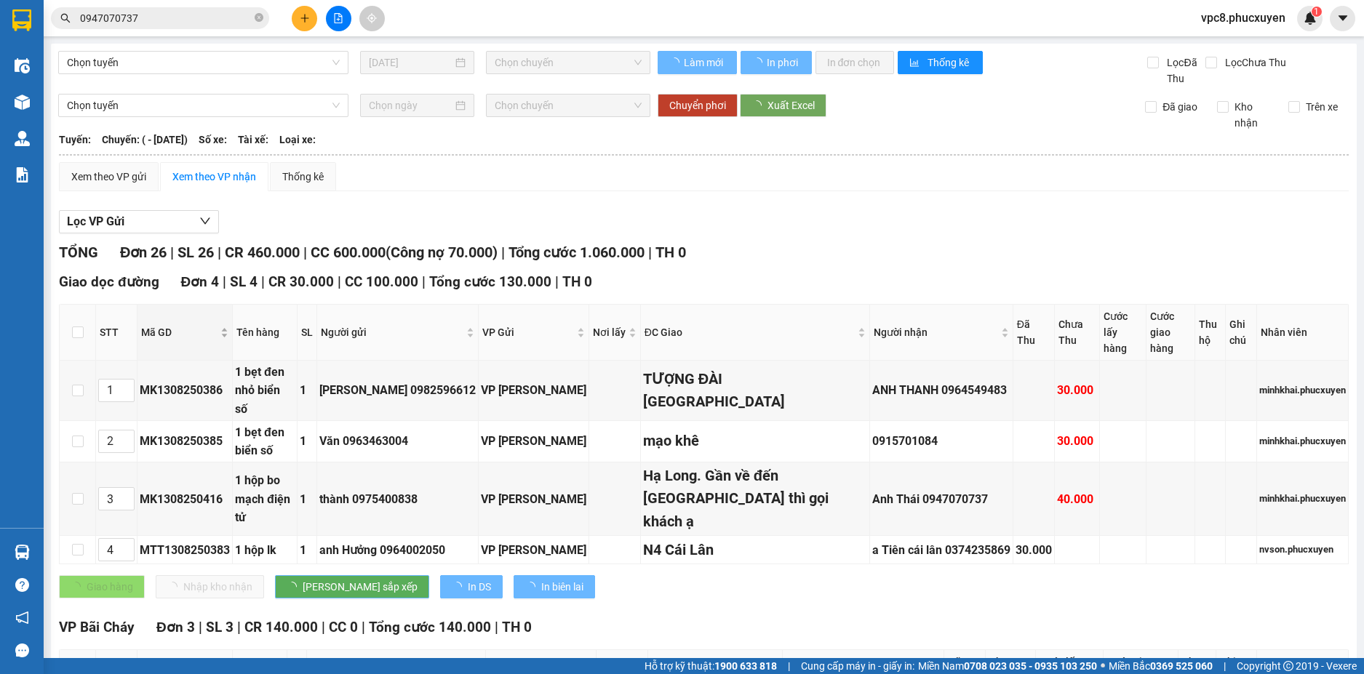
type input "6"
type input "7"
type input "8"
type input "9"
type input "10"
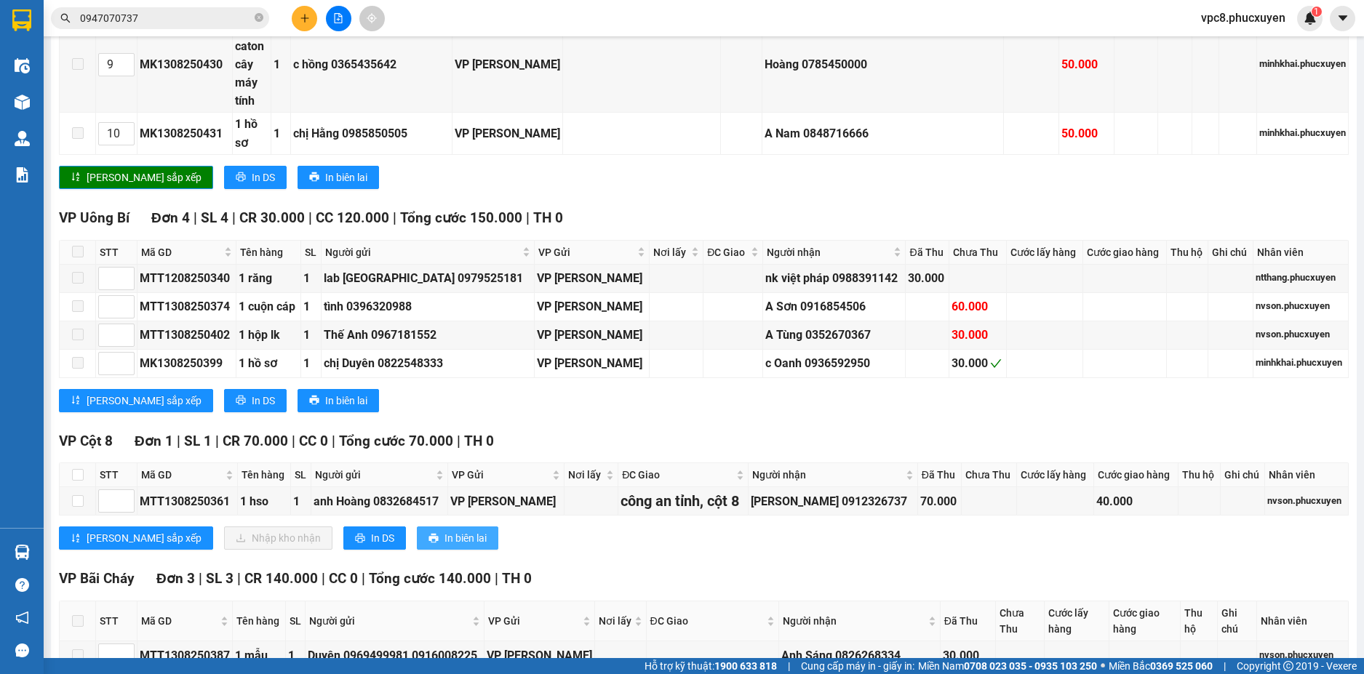
scroll to position [1540, 0]
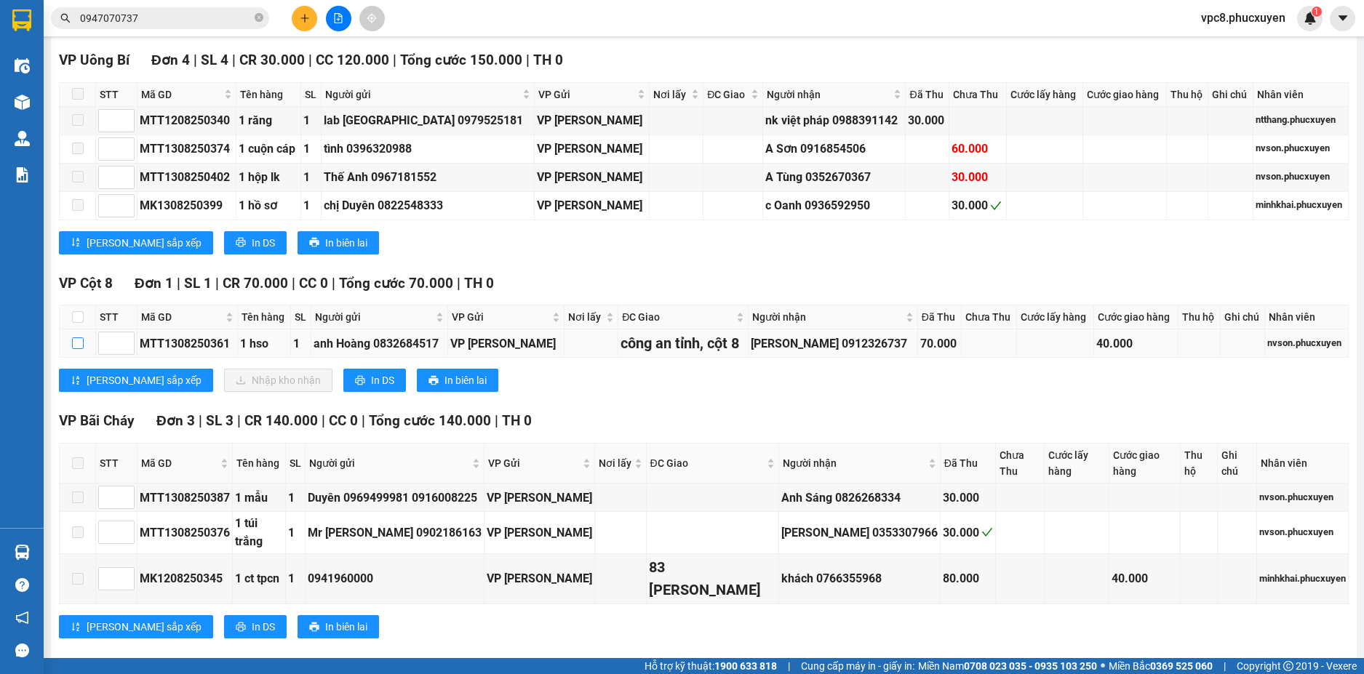
click at [79, 337] on input "checkbox" at bounding box center [78, 343] width 12 height 12
checkbox input "true"
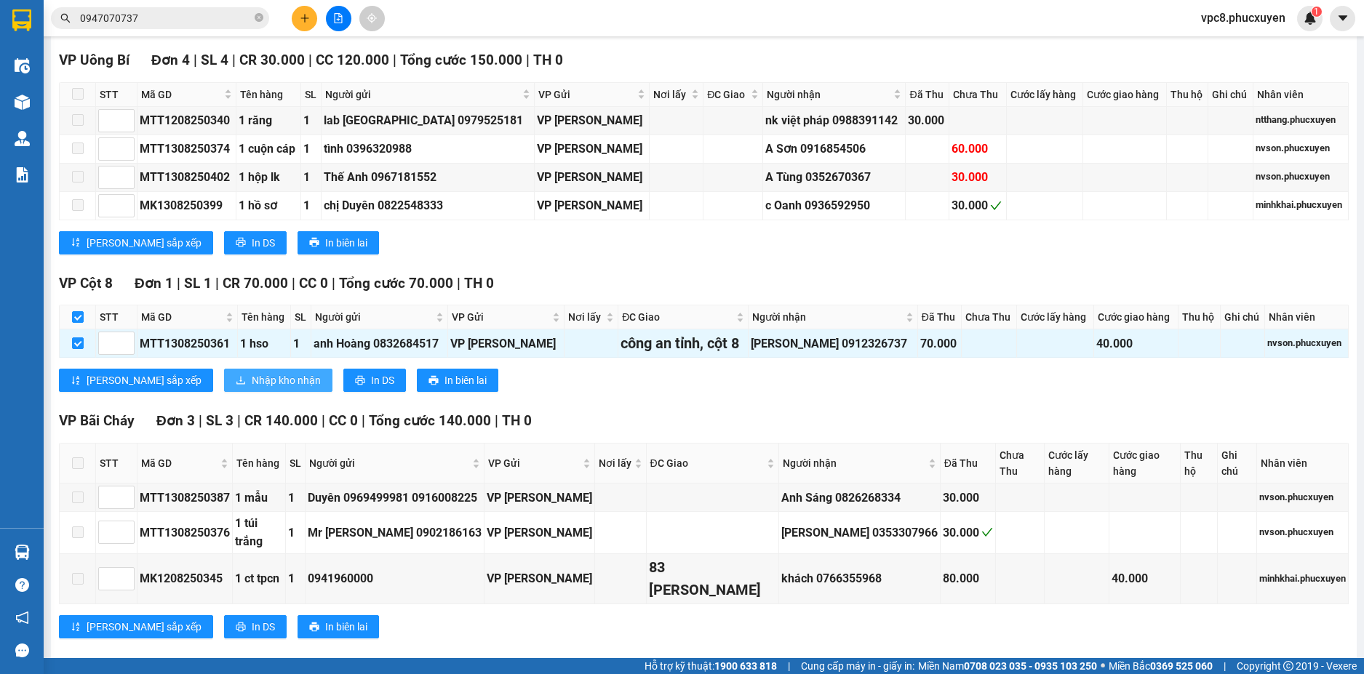
click at [252, 372] on span "Nhập kho nhận" at bounding box center [286, 380] width 69 height 16
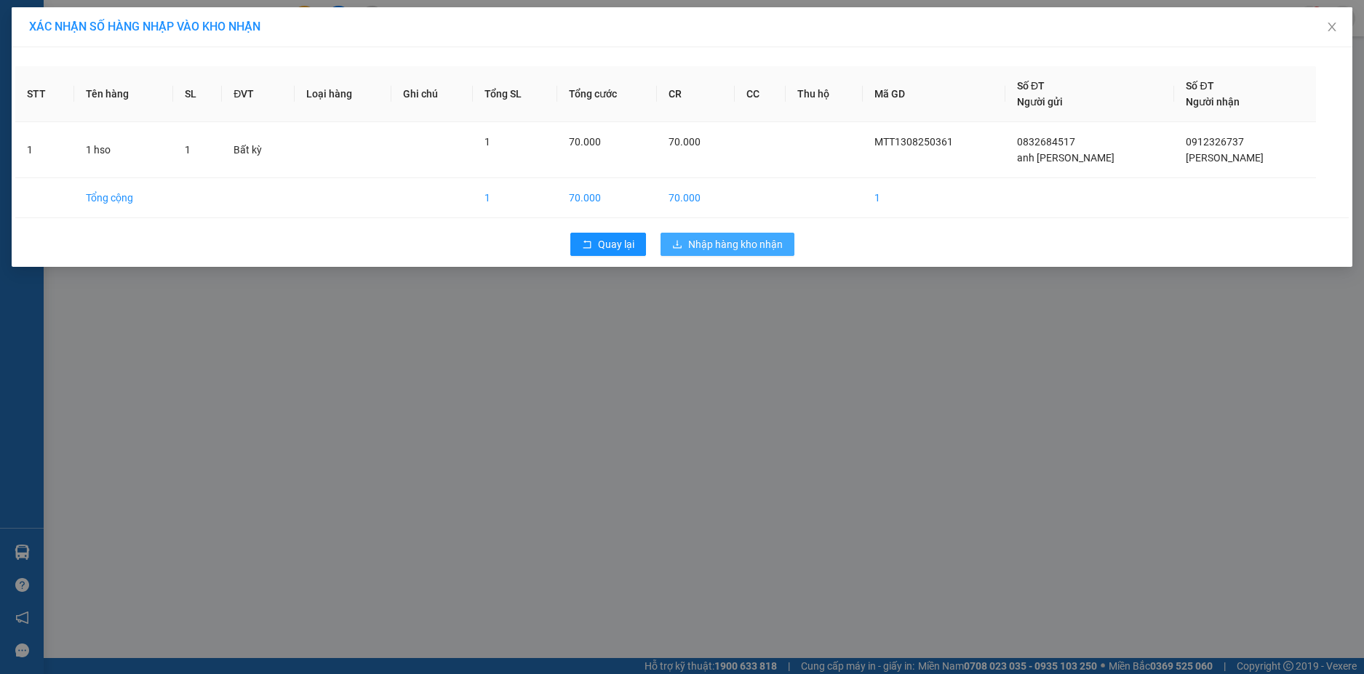
click at [746, 242] on span "Nhập hàng kho nhận" at bounding box center [735, 244] width 95 height 16
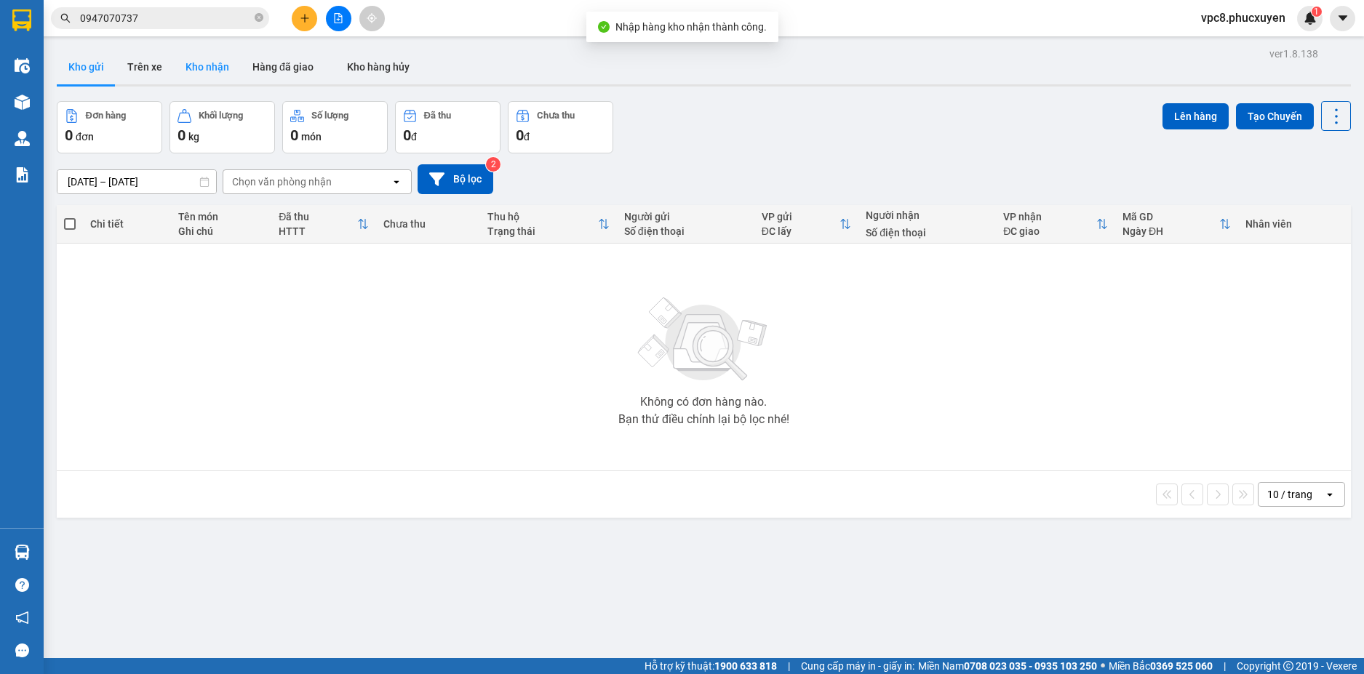
click at [190, 68] on button "Kho nhận" at bounding box center [207, 66] width 67 height 35
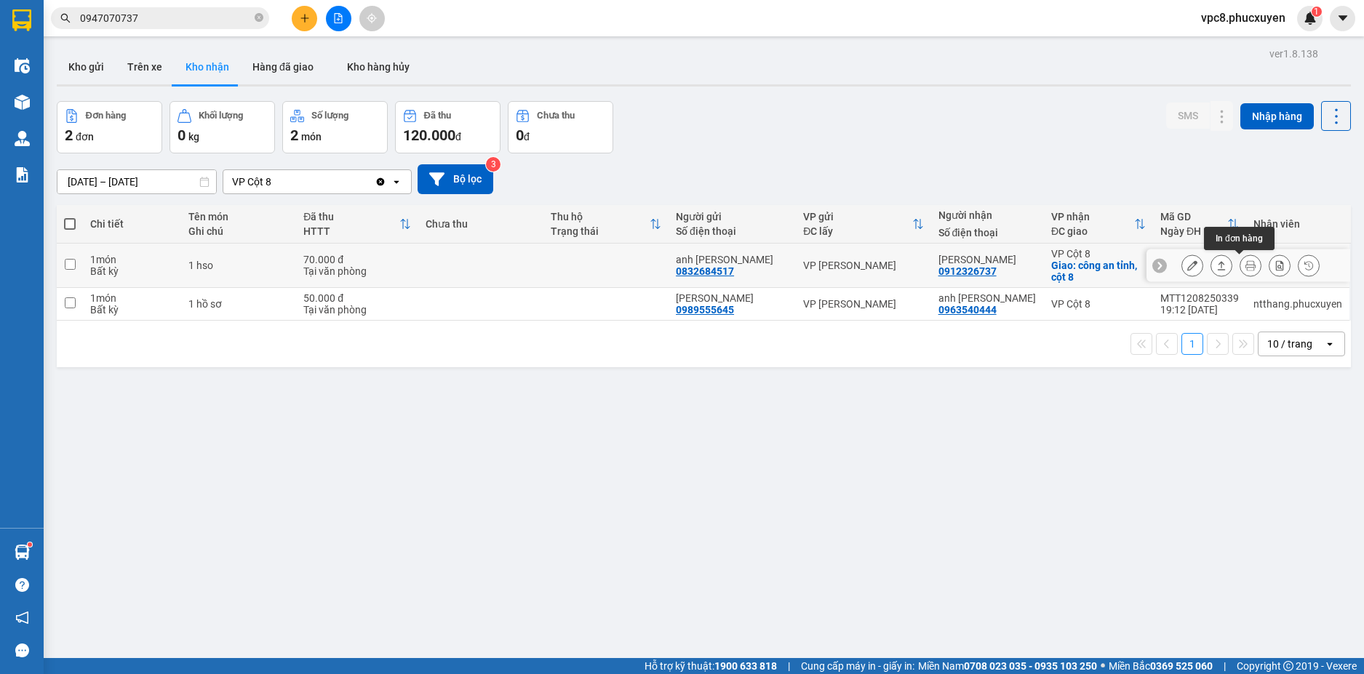
click at [1245, 268] on icon at bounding box center [1250, 265] width 10 height 10
click at [1182, 266] on button at bounding box center [1192, 265] width 20 height 25
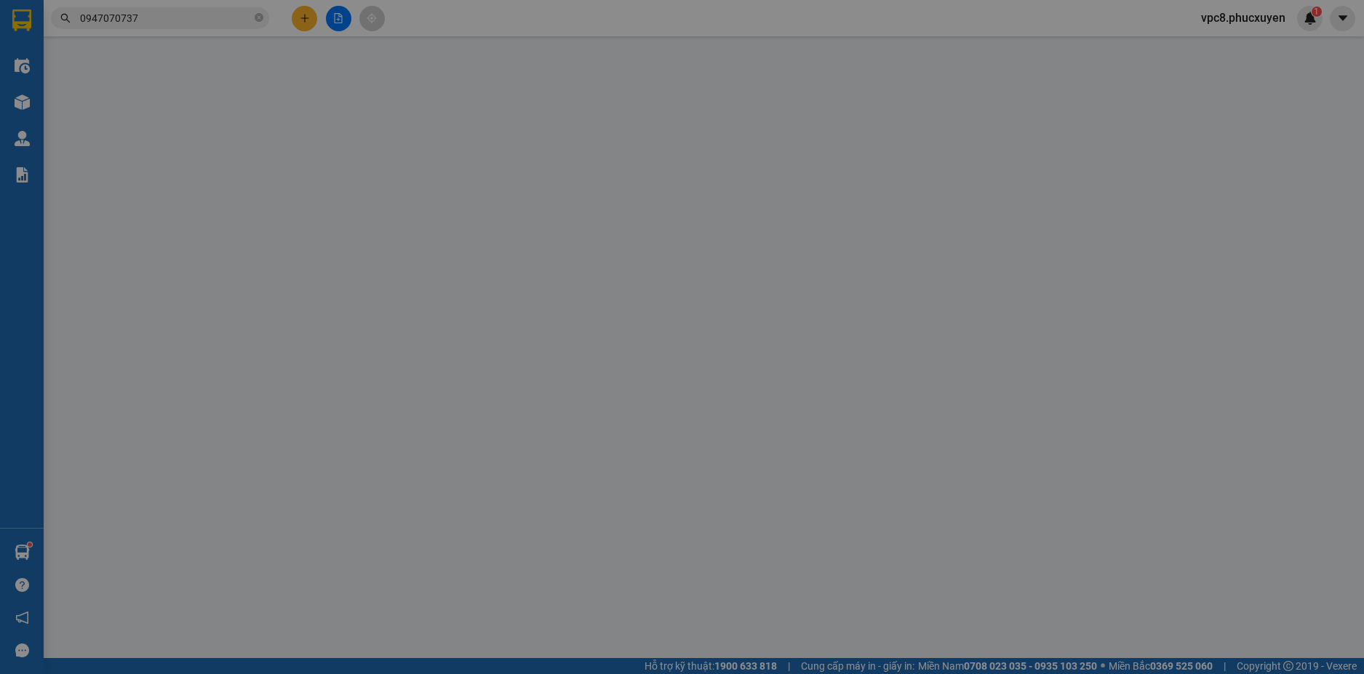
type input "0832684517"
type input "anh [PERSON_NAME]"
type input "0912326737"
type input "[PERSON_NAME]"
checkbox input "true"
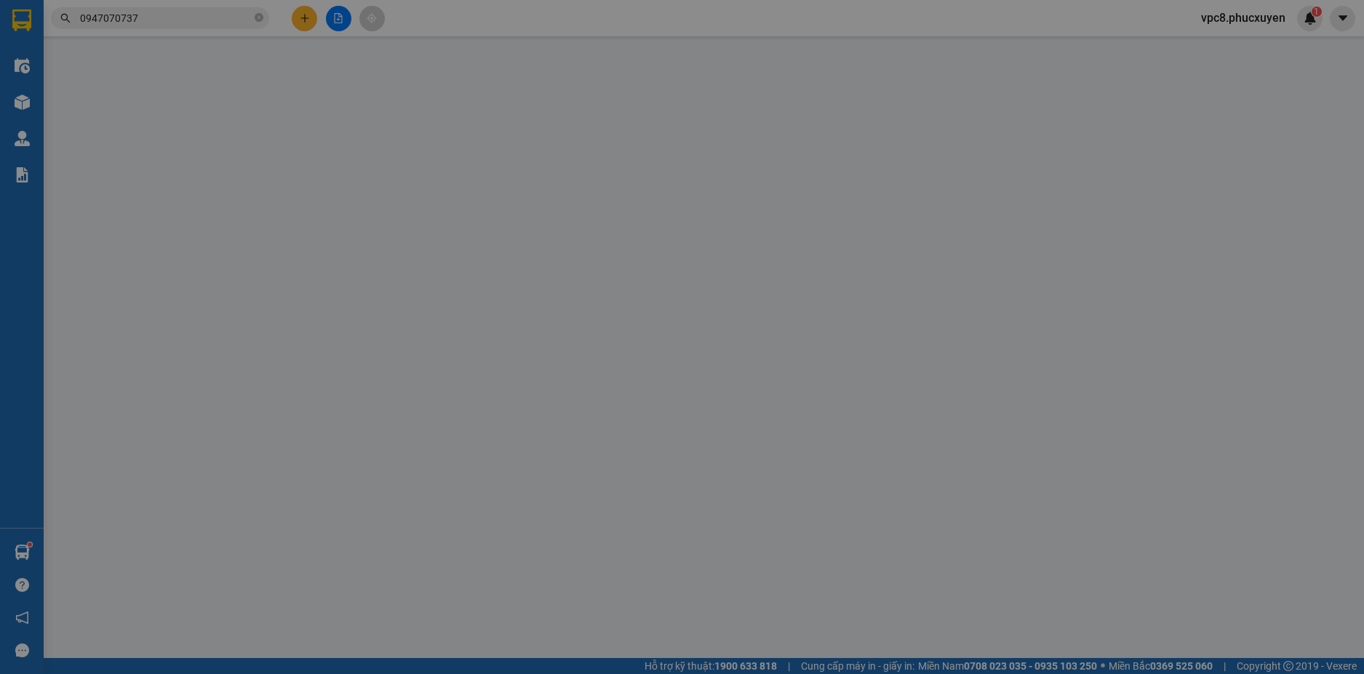
type input "công an tỉnh, cột 8"
type input "70.000"
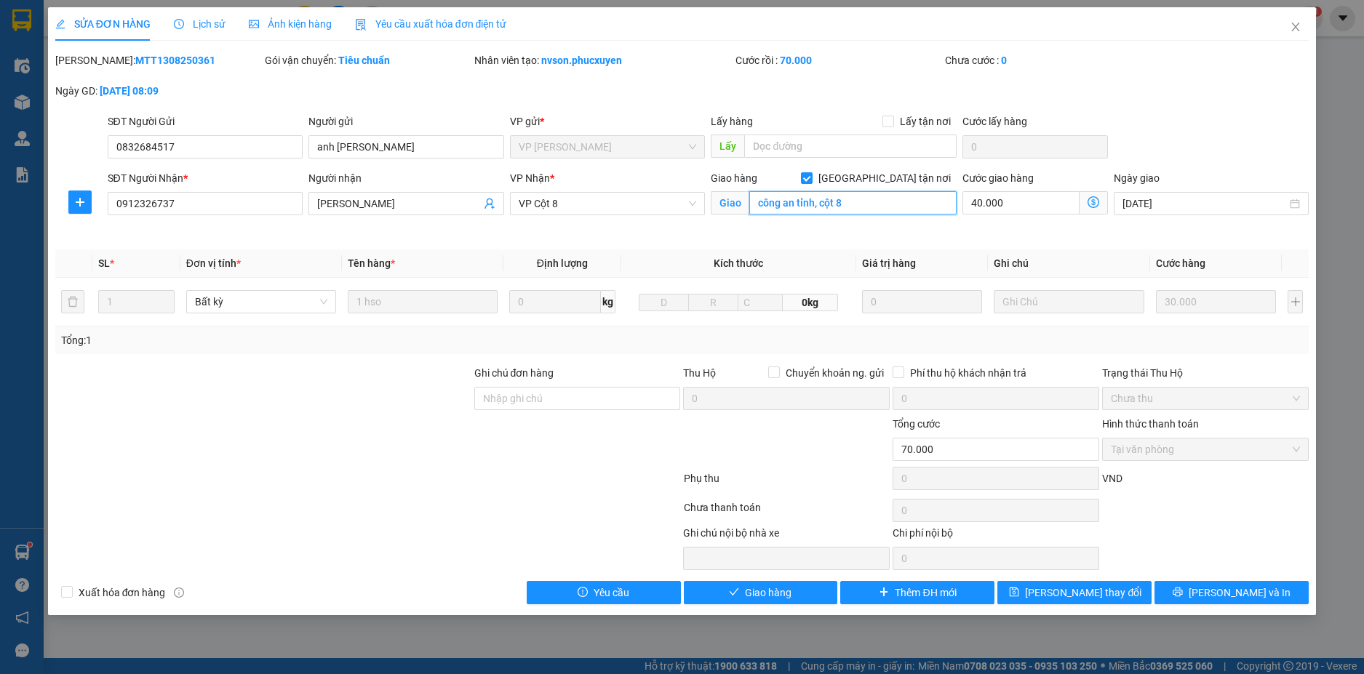
click at [799, 203] on input "công an tỉnh, cột 8" at bounding box center [852, 202] width 207 height 23
type input "t"
type input "Tiều học [PERSON_NAME]"
click at [1082, 597] on span "[PERSON_NAME] thay đổi" at bounding box center [1083, 593] width 116 height 16
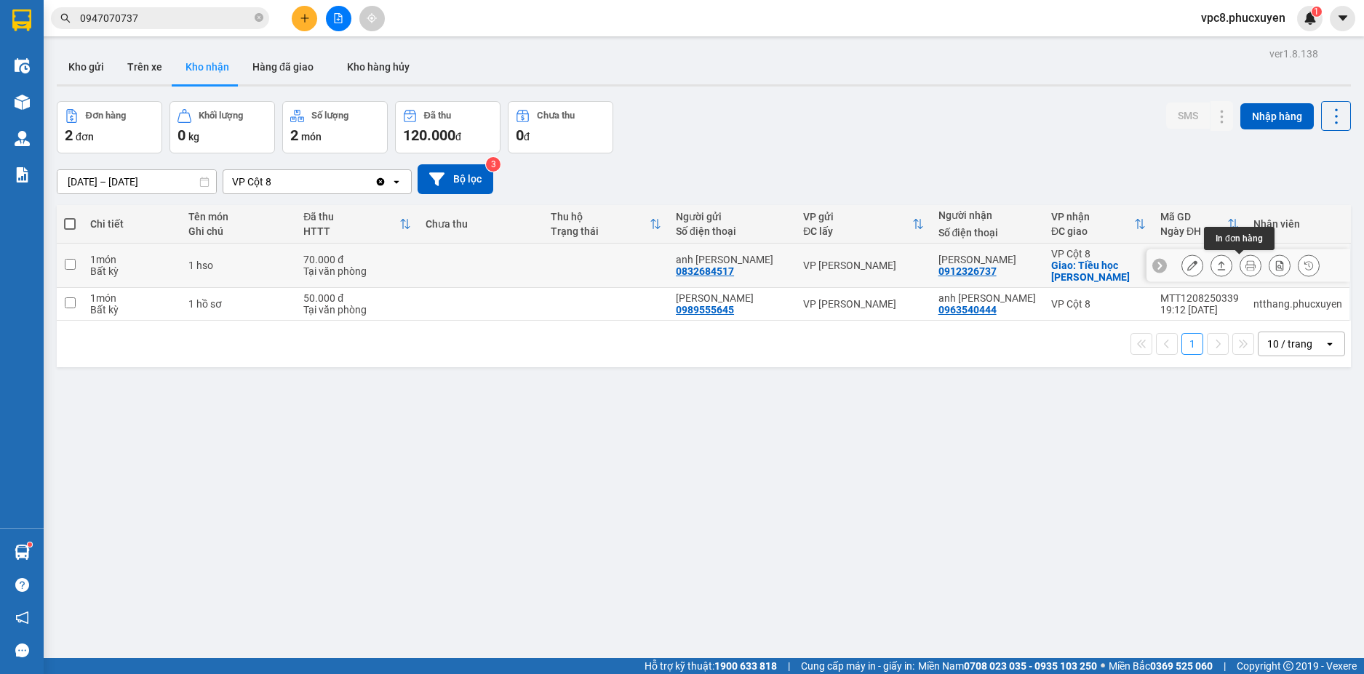
click at [1245, 264] on icon at bounding box center [1250, 265] width 10 height 10
click at [1187, 265] on icon at bounding box center [1192, 265] width 10 height 10
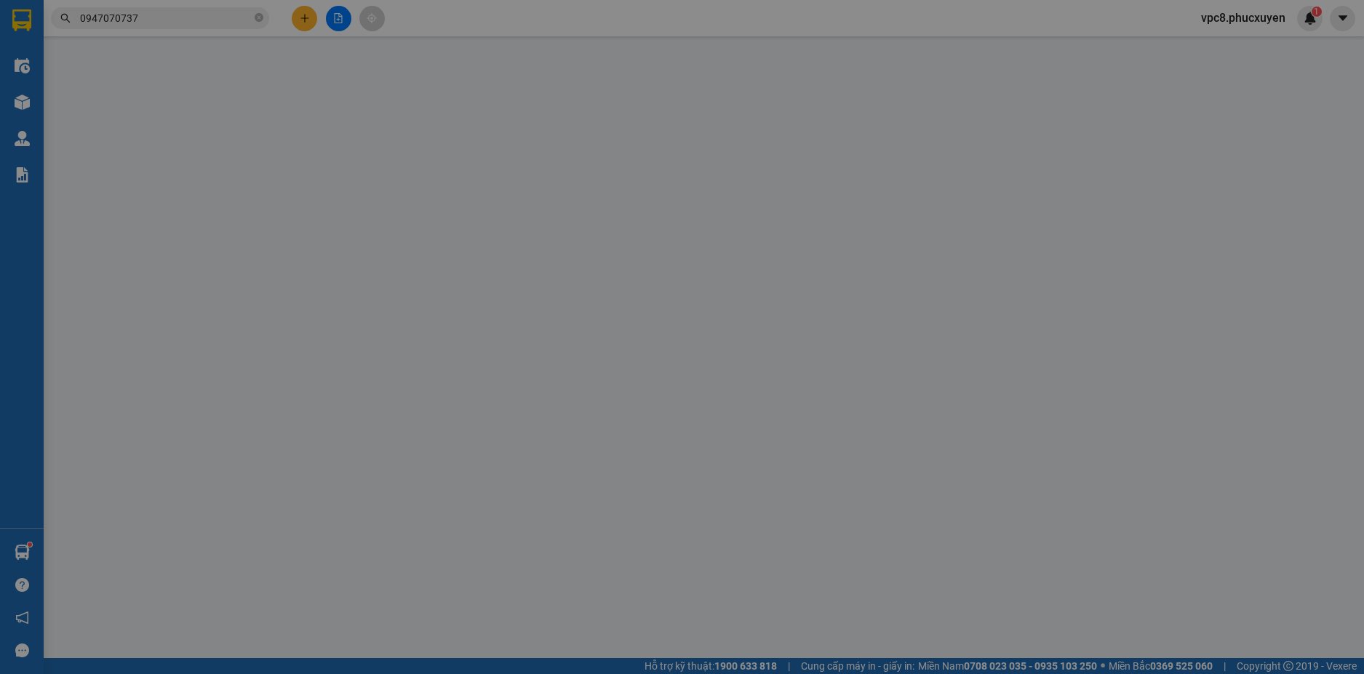
type input "0832684517"
type input "anh [PERSON_NAME]"
type input "0912326737"
type input "[PERSON_NAME]"
checkbox input "true"
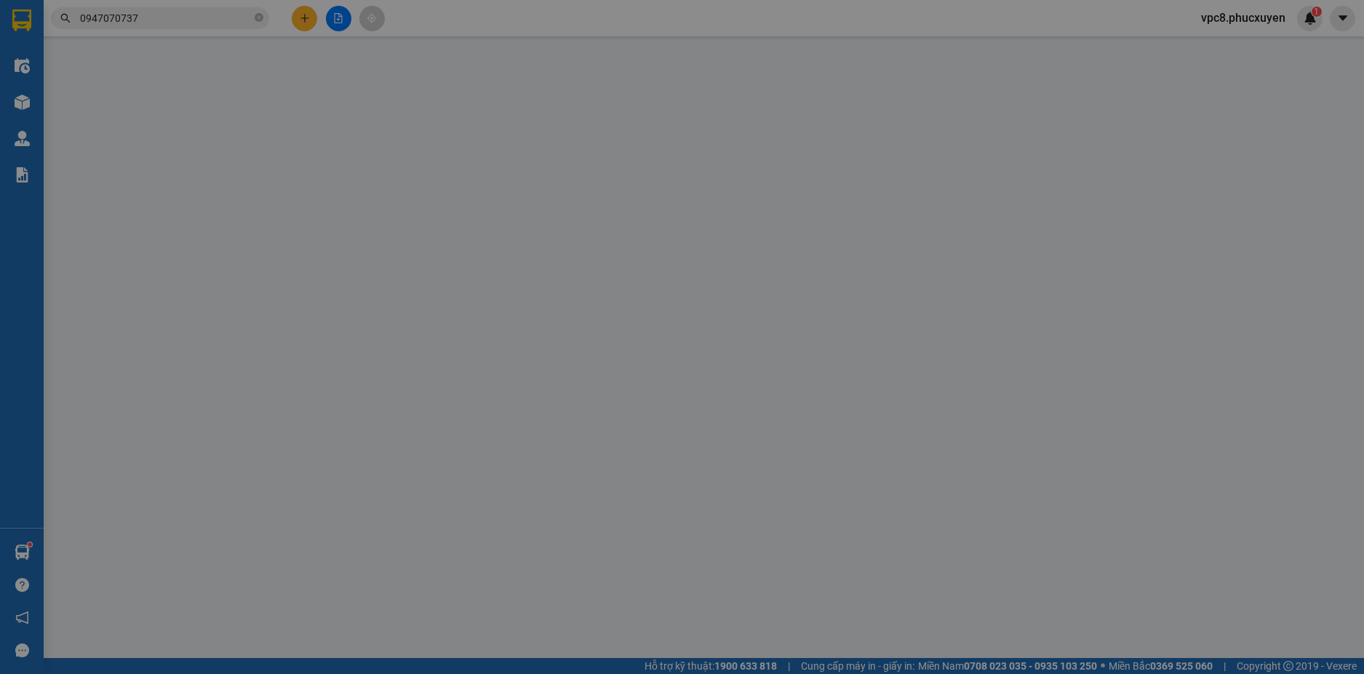
type input "Tiều học [PERSON_NAME]"
type input "70.000"
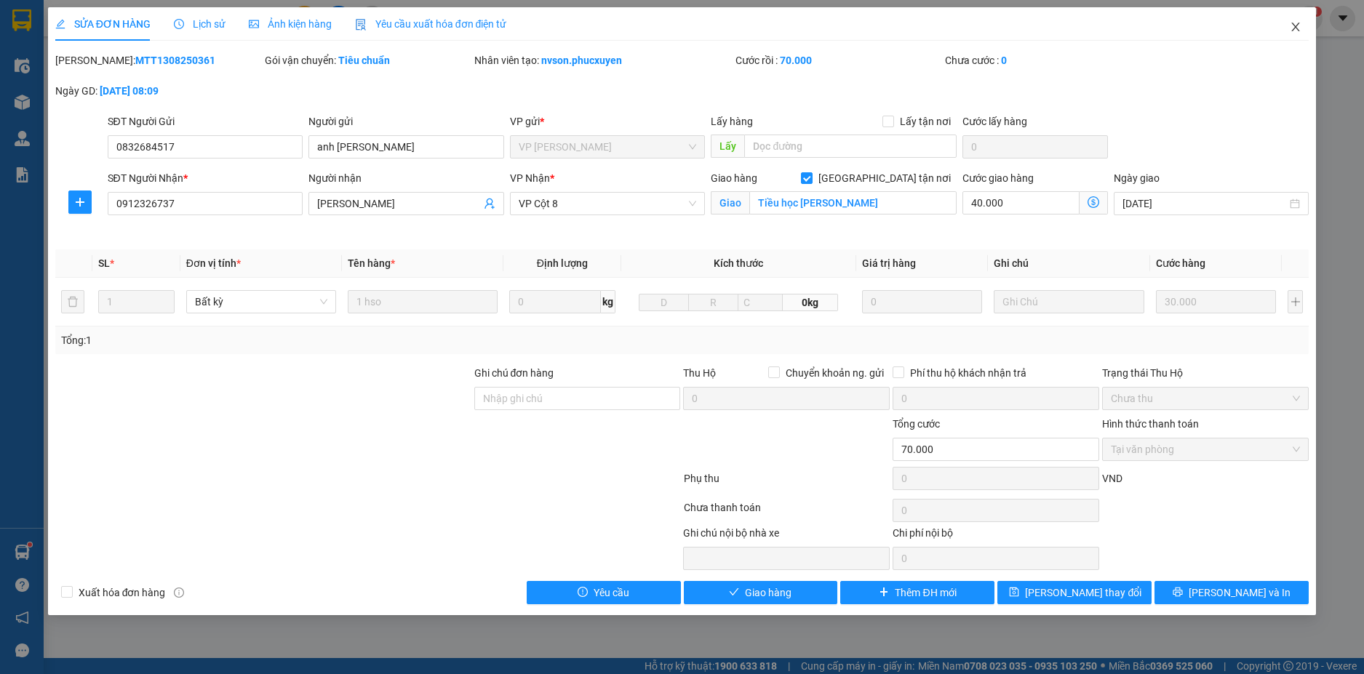
click at [1295, 29] on icon "close" at bounding box center [1296, 27] width 8 height 9
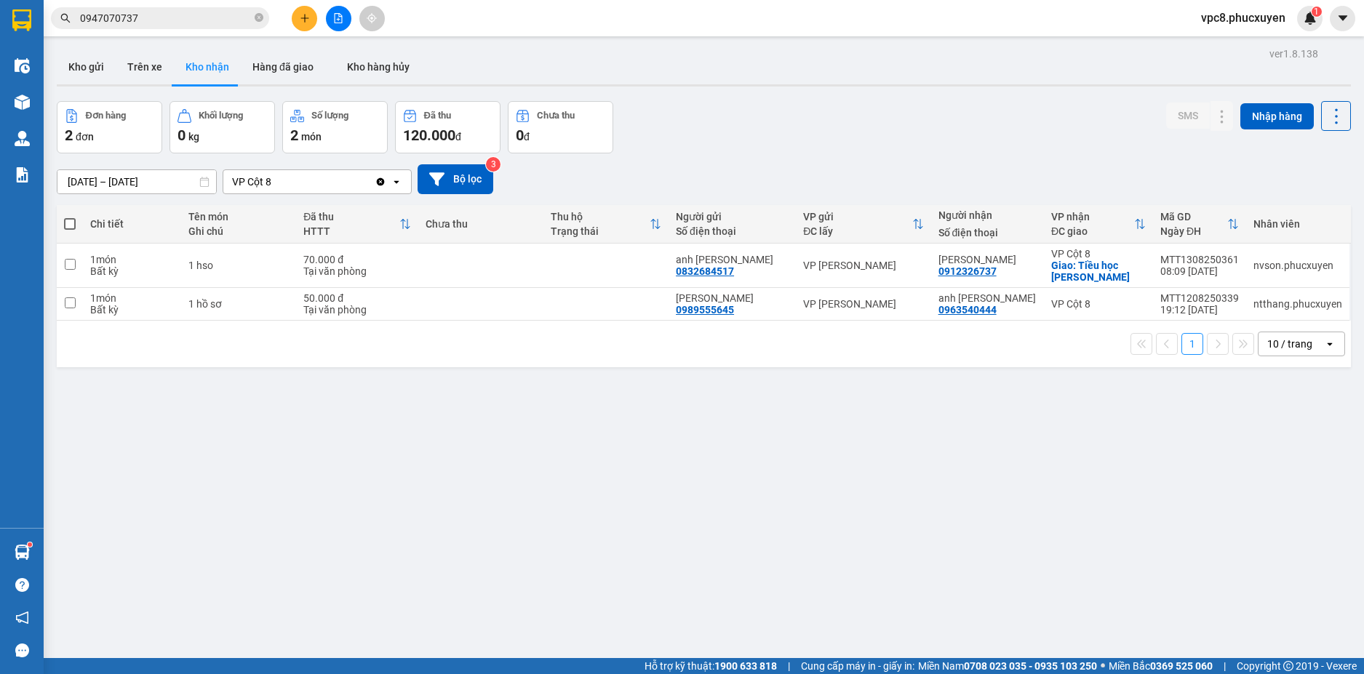
click at [738, 156] on div "[DATE] – [DATE] Press the down arrow key to interact with the calendar and sele…" at bounding box center [704, 179] width 1294 height 52
click at [89, 66] on button "Kho gửi" at bounding box center [86, 66] width 59 height 35
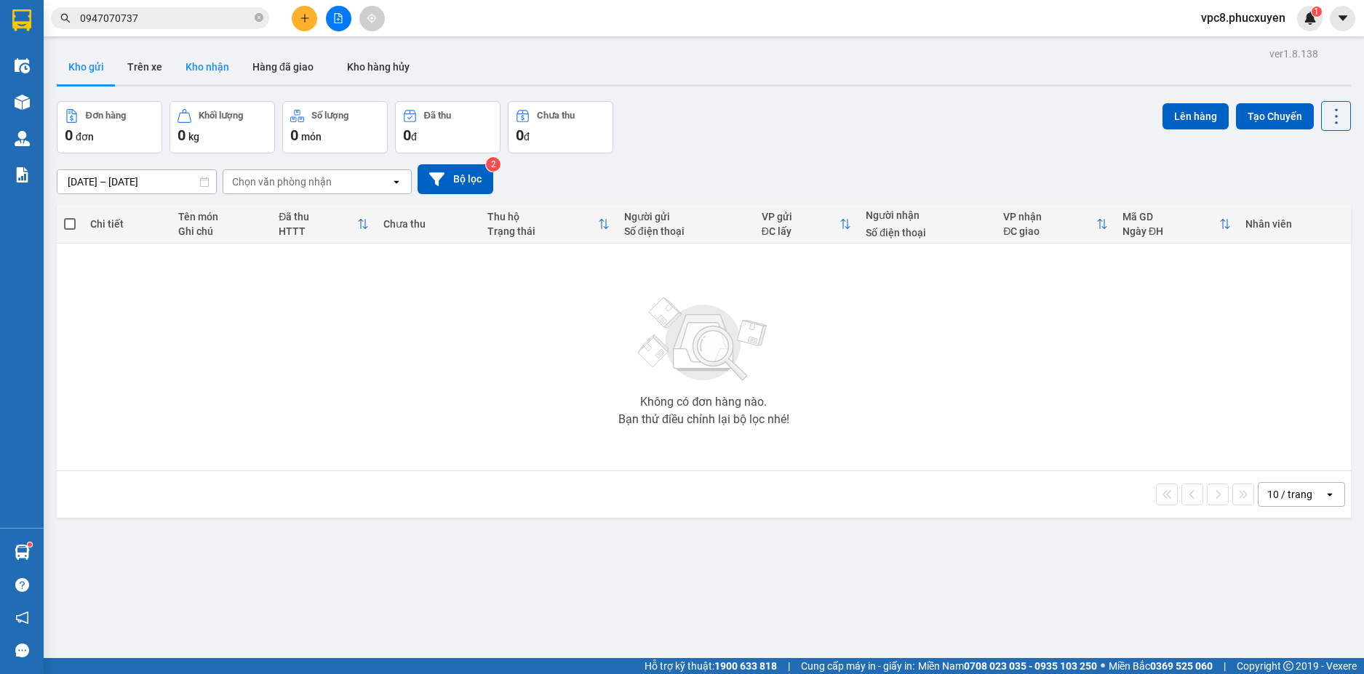
click at [204, 71] on button "Kho nhận" at bounding box center [207, 66] width 67 height 35
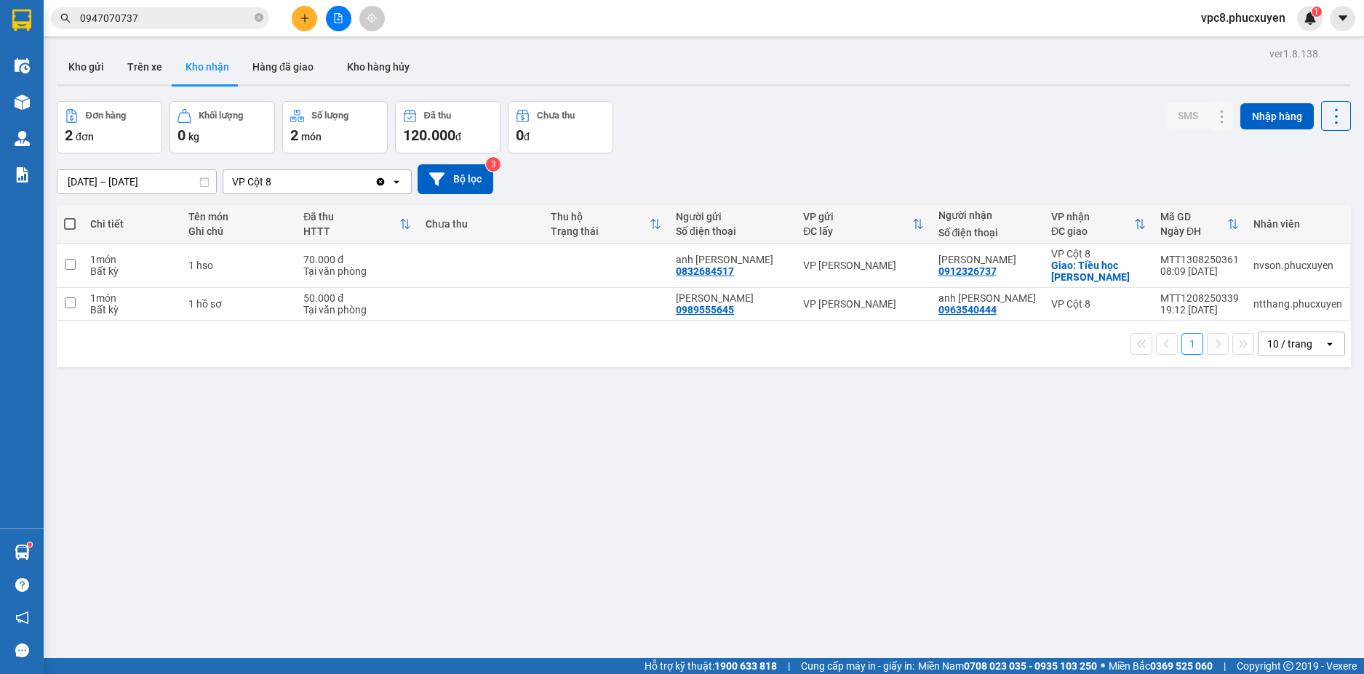
click at [717, 132] on div "Đơn hàng 2 đơn Khối lượng 0 kg Số lượng 2 món Đã thu 120.000 đ Chưa thu 0 đ SMS…" at bounding box center [704, 127] width 1294 height 52
click at [343, 15] on icon "file-add" at bounding box center [338, 18] width 10 height 10
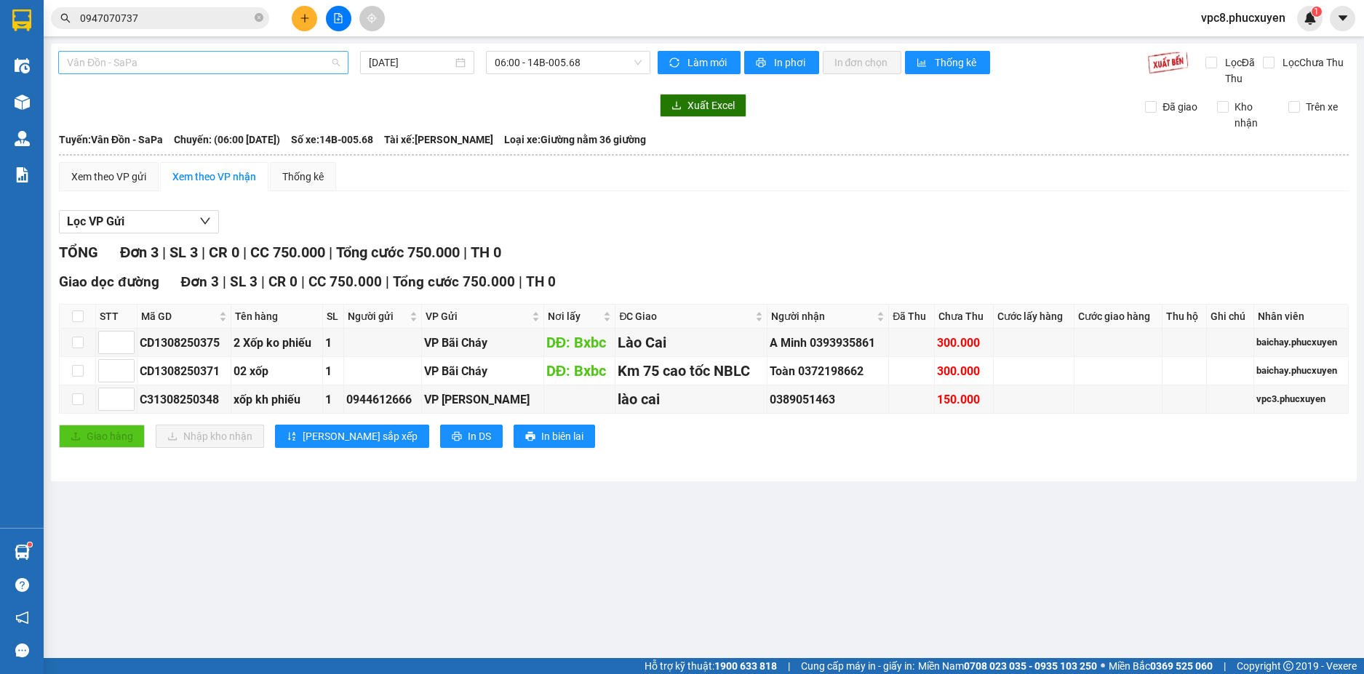
click at [295, 58] on span "Vân Đồn - SaPa" at bounding box center [203, 63] width 273 height 22
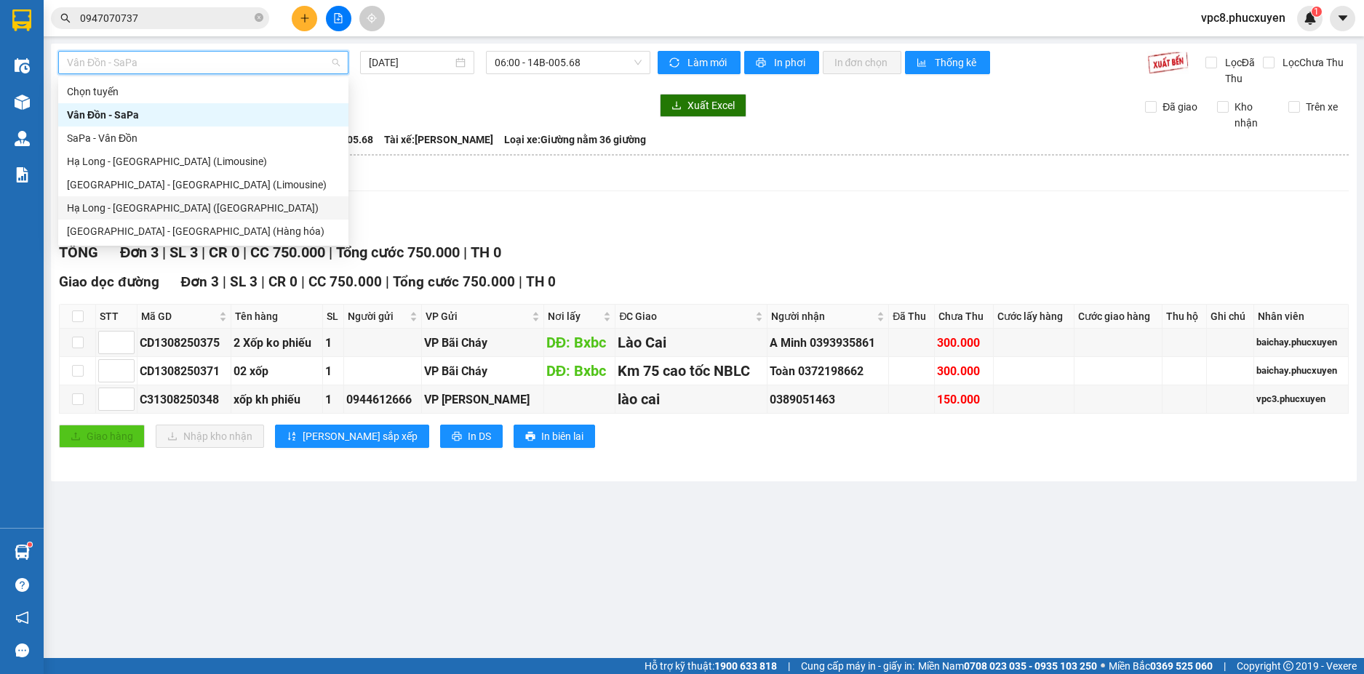
click at [186, 211] on div "Hạ Long - [GEOGRAPHIC_DATA] ([GEOGRAPHIC_DATA])" at bounding box center [203, 208] width 273 height 16
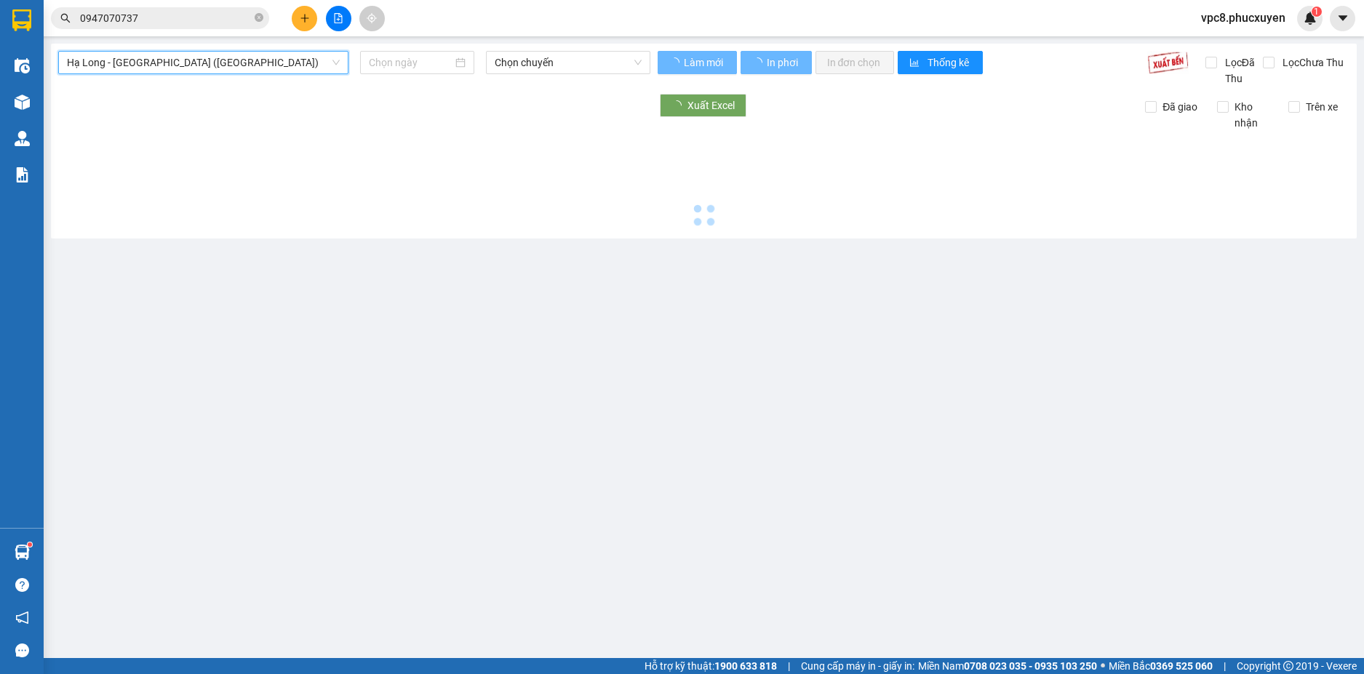
type input "[DATE]"
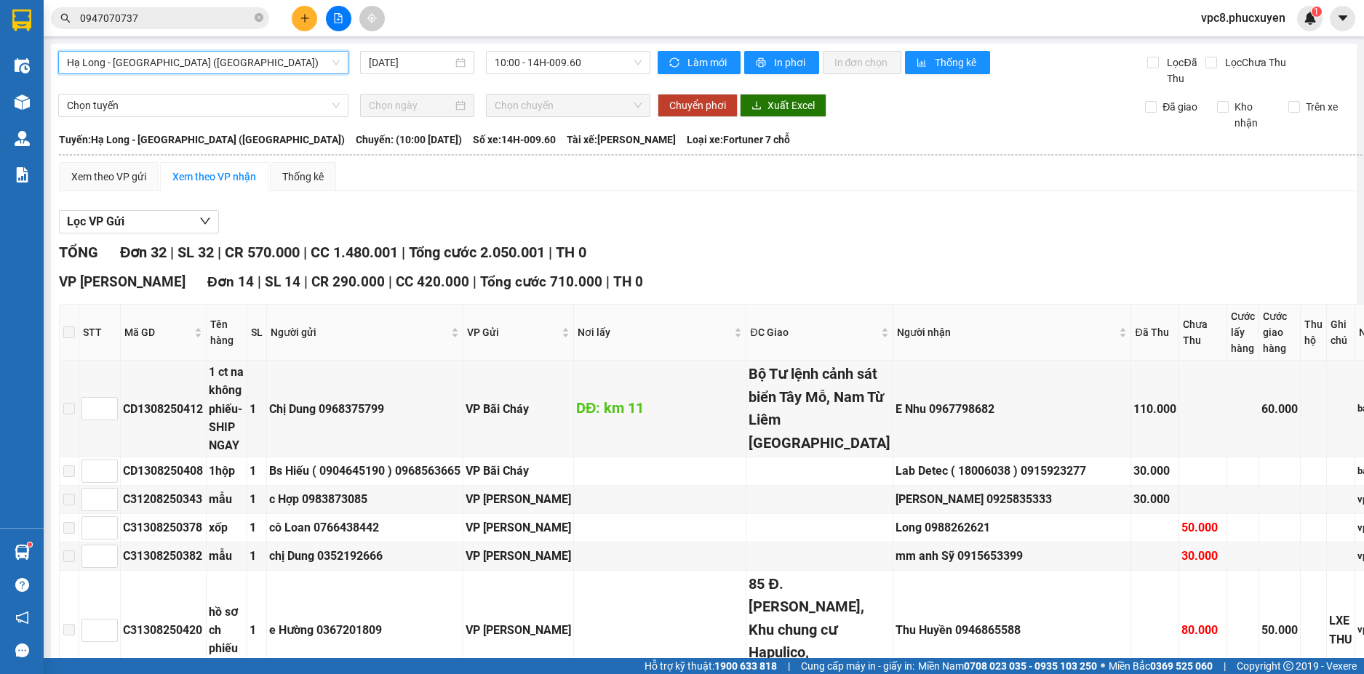
click at [739, 212] on div "Lọc VP Gửi" at bounding box center [760, 222] width 1402 height 24
click at [562, 63] on span "10:00 - 14H-009.60" at bounding box center [568, 63] width 147 height 22
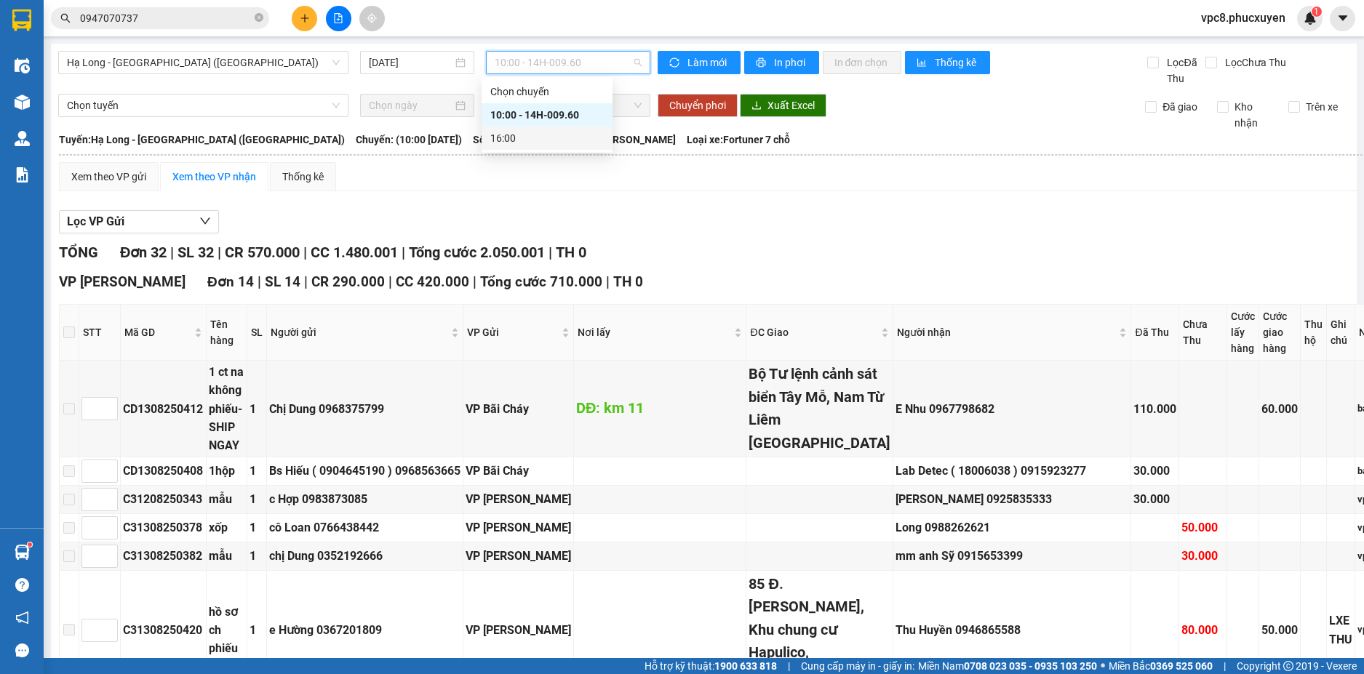
click at [547, 136] on div "16:00" at bounding box center [546, 138] width 113 height 16
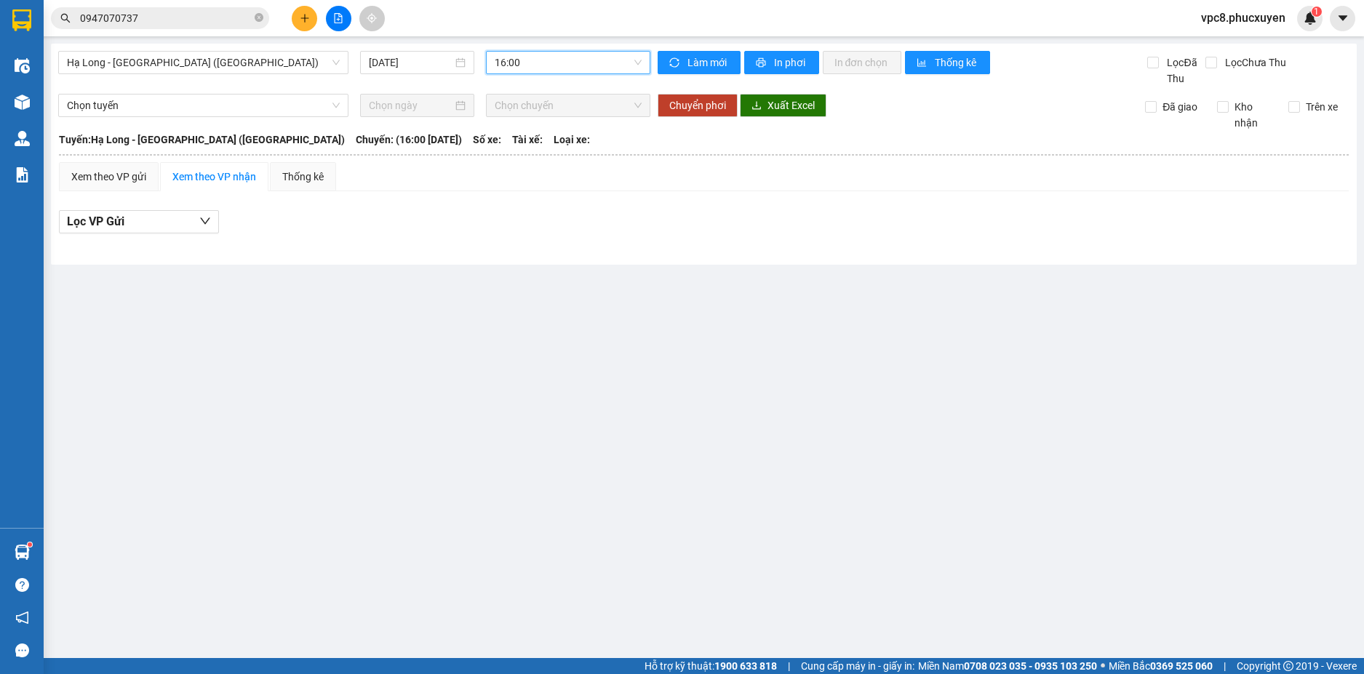
click at [935, 108] on div "Chuyển phơi Xuất Excel" at bounding box center [888, 105] width 461 height 23
click at [300, 62] on span "Hạ Long - [GEOGRAPHIC_DATA] ([GEOGRAPHIC_DATA])" at bounding box center [203, 63] width 273 height 22
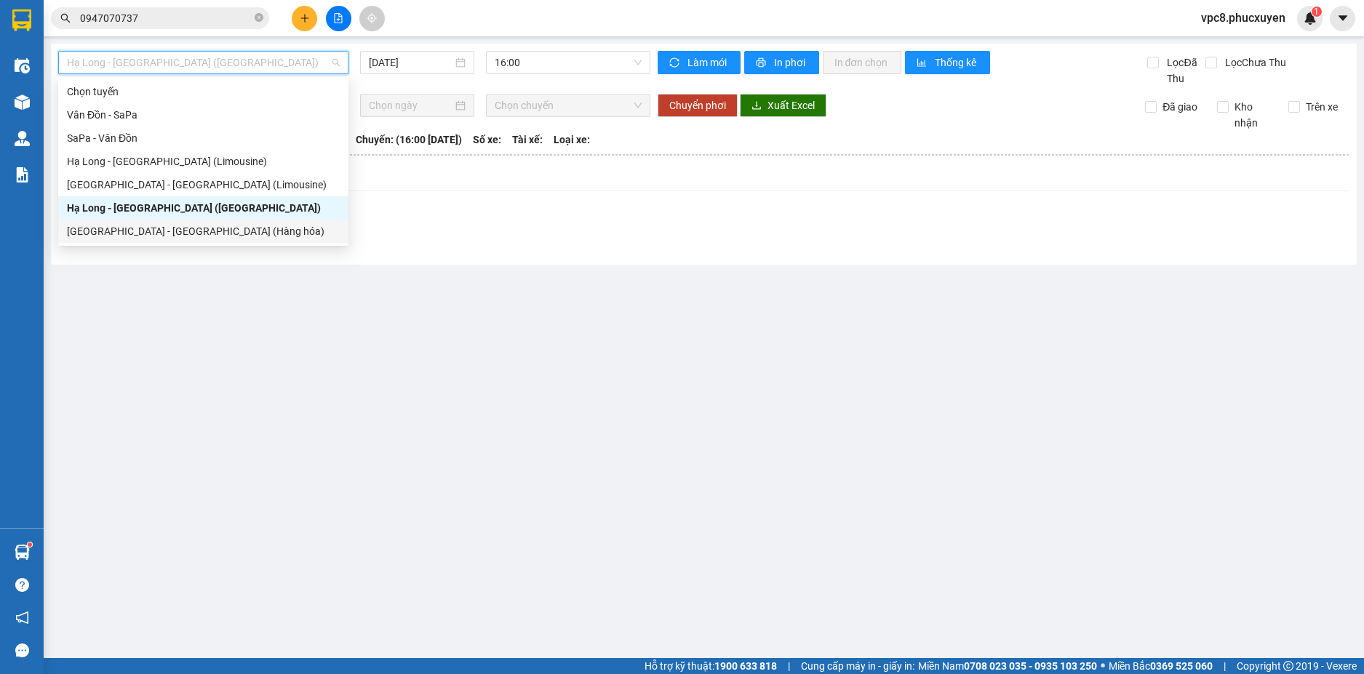
click at [110, 231] on div "[GEOGRAPHIC_DATA] - [GEOGRAPHIC_DATA] (Hàng hóa)" at bounding box center [203, 231] width 273 height 16
type input "[DATE]"
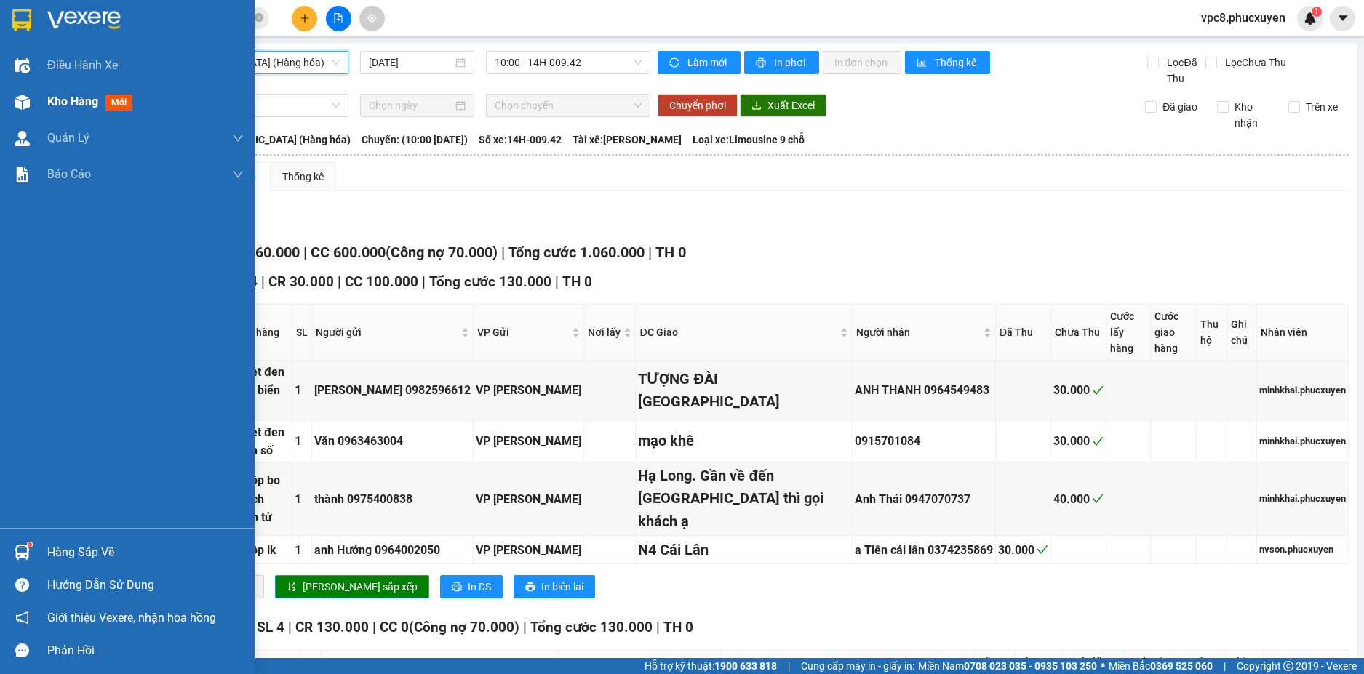
click at [25, 101] on img at bounding box center [22, 102] width 15 height 15
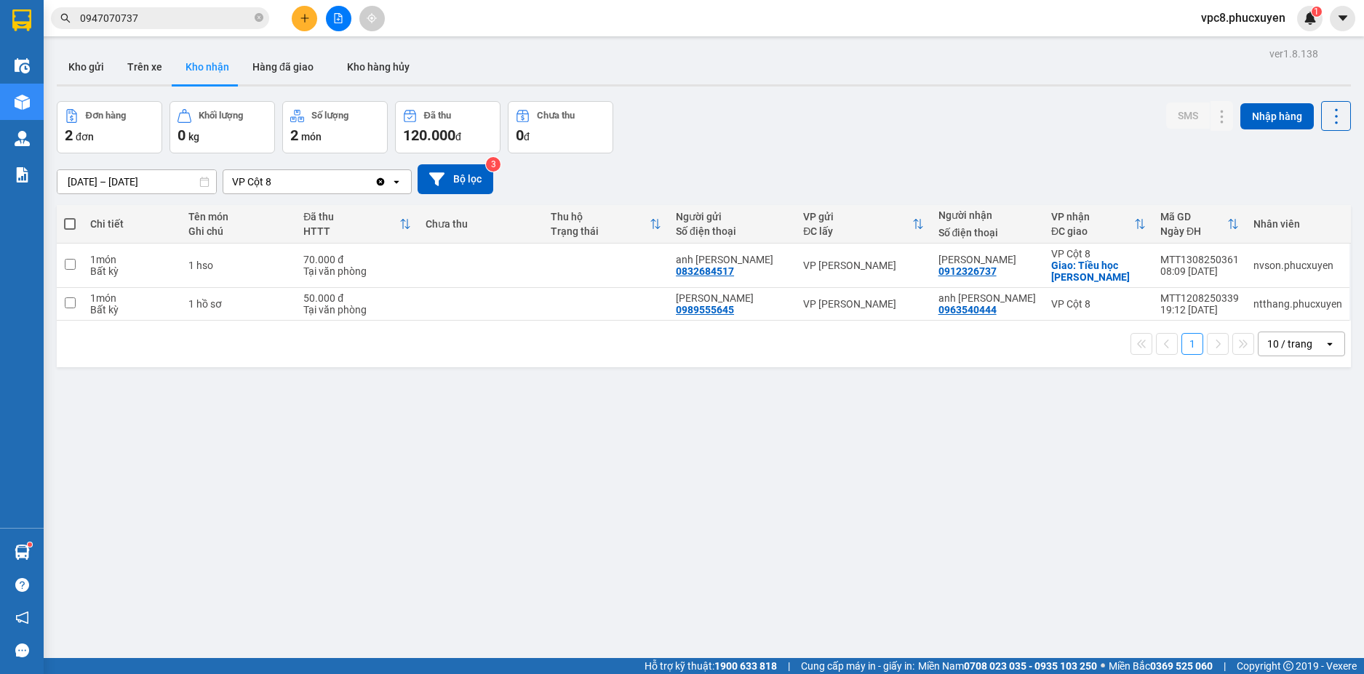
click at [853, 97] on div "ver 1.8.138 Kho gửi Trên xe Kho nhận Hàng đã giao Kho hàng hủy Đơn hàng 2 đơn K…" at bounding box center [704, 381] width 1306 height 674
click at [1121, 113] on div "Đơn hàng 2 đơn Khối lượng 0 kg Số lượng 2 món Đã thu 120.000 đ Chưa thu 0 đ SMS…" at bounding box center [704, 127] width 1294 height 52
click at [976, 106] on div "Đơn hàng 2 đơn Khối lượng 0 kg Số lượng 2 món Đã thu 120.000 đ Chưa thu 0 đ SMS…" at bounding box center [704, 127] width 1294 height 52
click at [918, 146] on div "Đơn hàng 2 đơn Khối lượng 0 kg Số lượng 2 món Đã thu 120.000 đ Chưa thu 0 đ SMS…" at bounding box center [704, 127] width 1294 height 52
click at [735, 125] on div "Đơn hàng 2 đơn Khối lượng 0 kg Số lượng 2 món Đã thu 120.000 đ Chưa thu 0 đ SMS…" at bounding box center [704, 127] width 1294 height 52
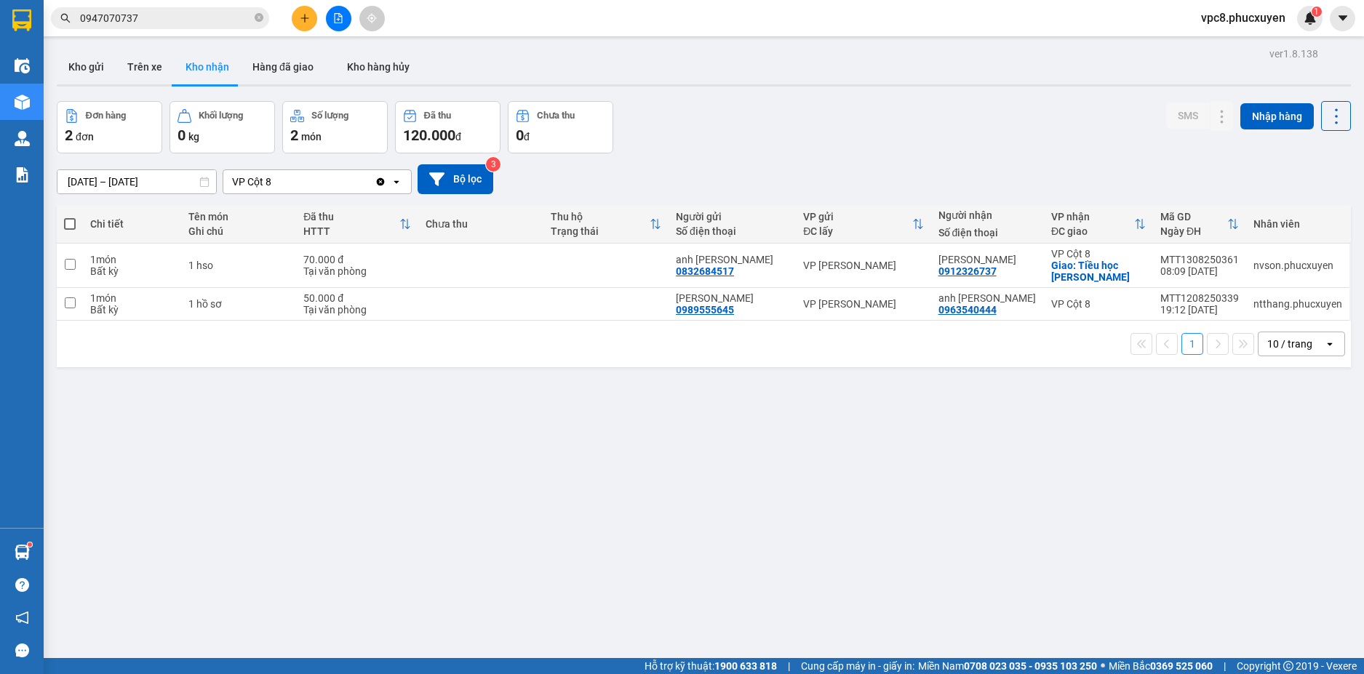
click at [929, 185] on div "[DATE] – [DATE] Press the down arrow key to interact with the calendar and sele…" at bounding box center [704, 179] width 1294 height 30
click at [929, 184] on div "[DATE] – [DATE] Press the down arrow key to interact with the calendar and sele…" at bounding box center [704, 179] width 1294 height 30
click at [1080, 176] on div "[DATE] – [DATE] Press the down arrow key to interact with the calendar and sele…" at bounding box center [704, 179] width 1294 height 30
click at [838, 153] on div "[DATE] – [DATE] Press the down arrow key to interact with the calendar and sele…" at bounding box center [704, 179] width 1294 height 52
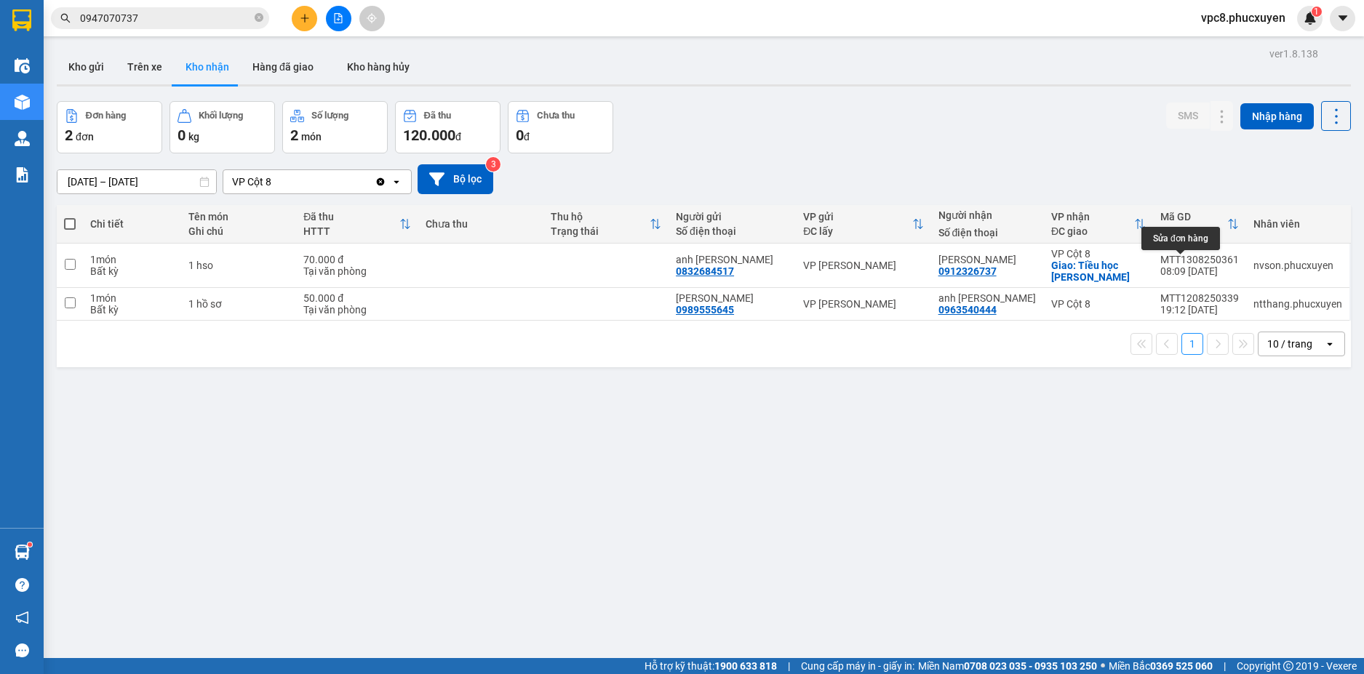
drag, startPoint x: 1032, startPoint y: 186, endPoint x: 1032, endPoint y: 178, distance: 8.0
click at [1032, 180] on div "[DATE] – [DATE] Press the down arrow key to interact with the calendar and sele…" at bounding box center [704, 179] width 1294 height 30
